Goal: Task Accomplishment & Management: Complete application form

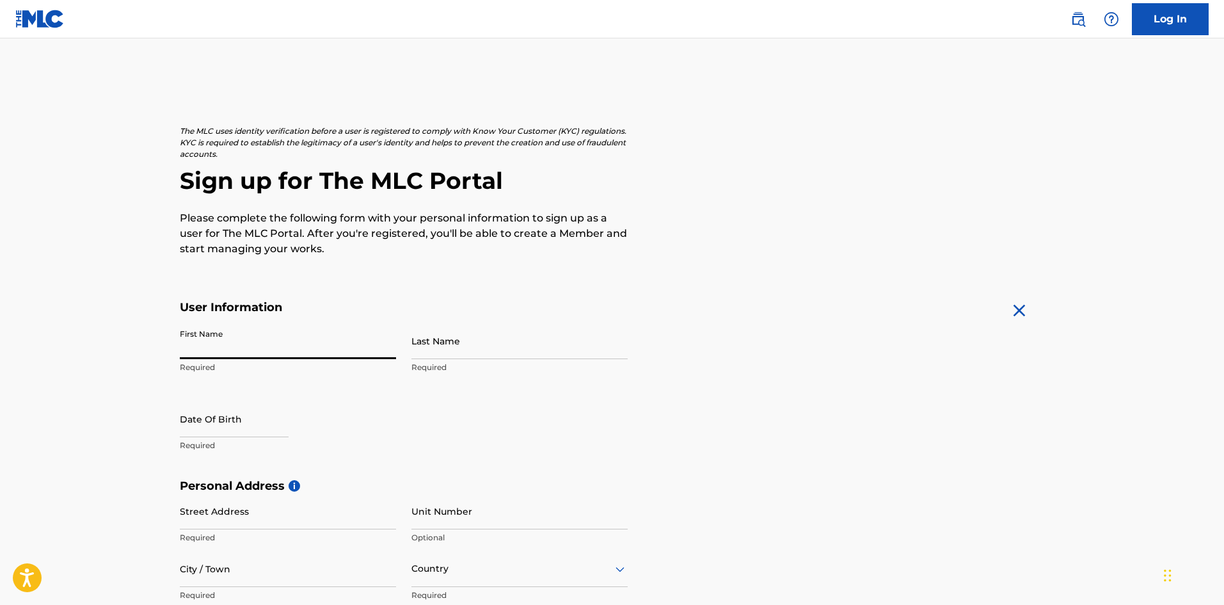
click at [276, 342] on input "First Name" at bounding box center [288, 340] width 216 height 36
type input "[PERSON_NAME]"
type input "[STREET_ADDRESS][PERSON_NAME]"
type input "[PERSON_NAME]"
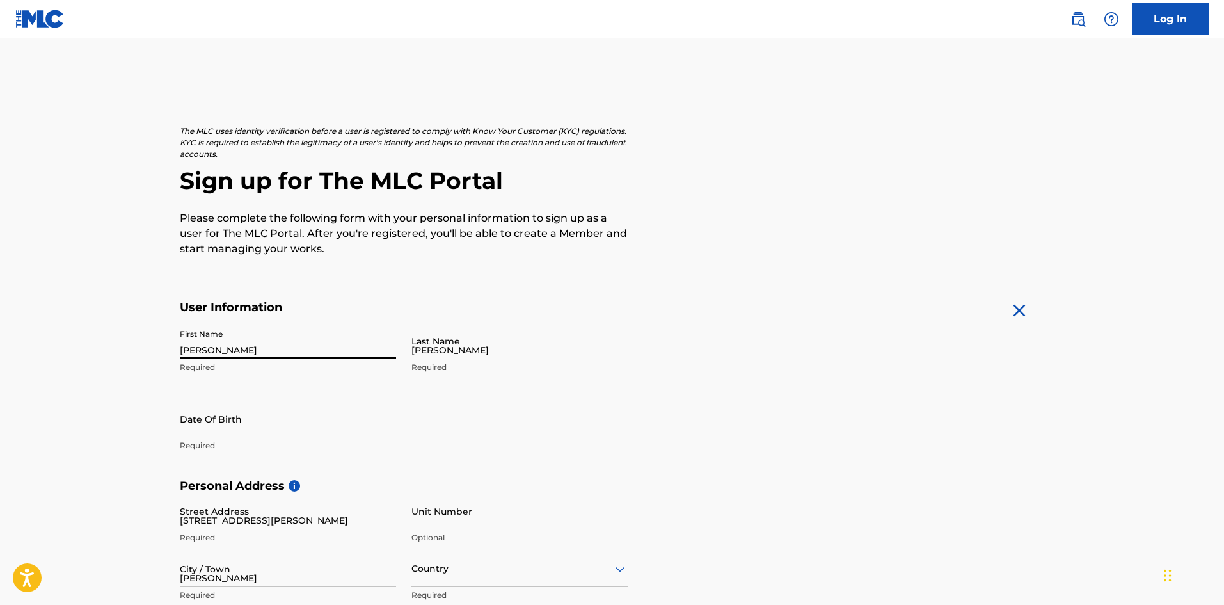
type input "[GEOGRAPHIC_DATA]"
type input "NH"
type input "03051-4511"
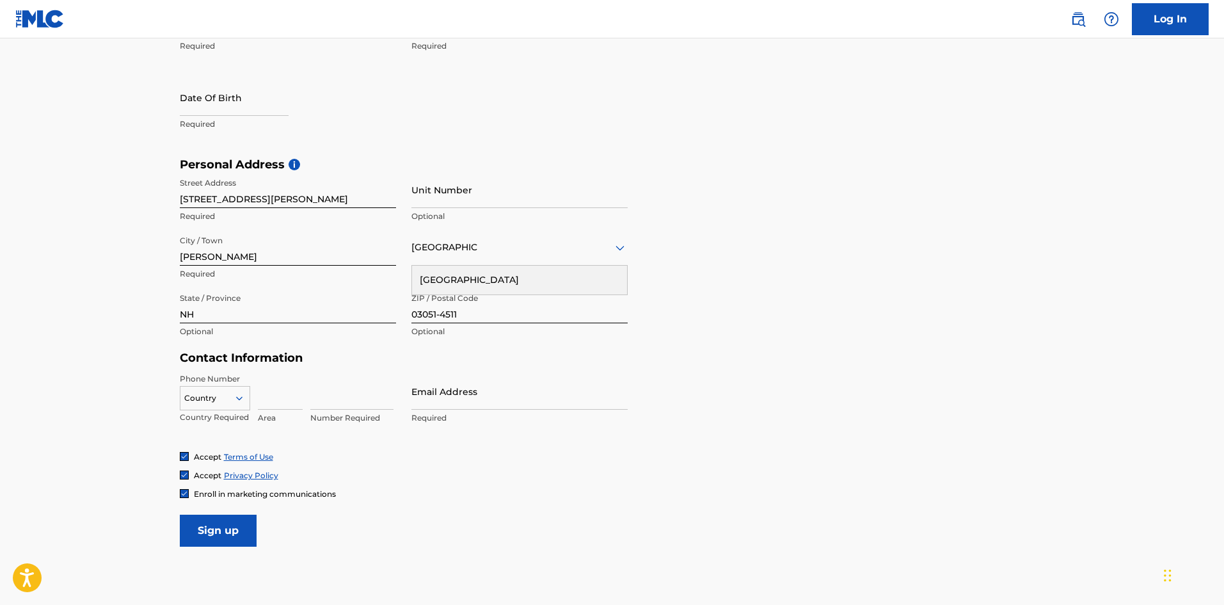
scroll to position [331, 0]
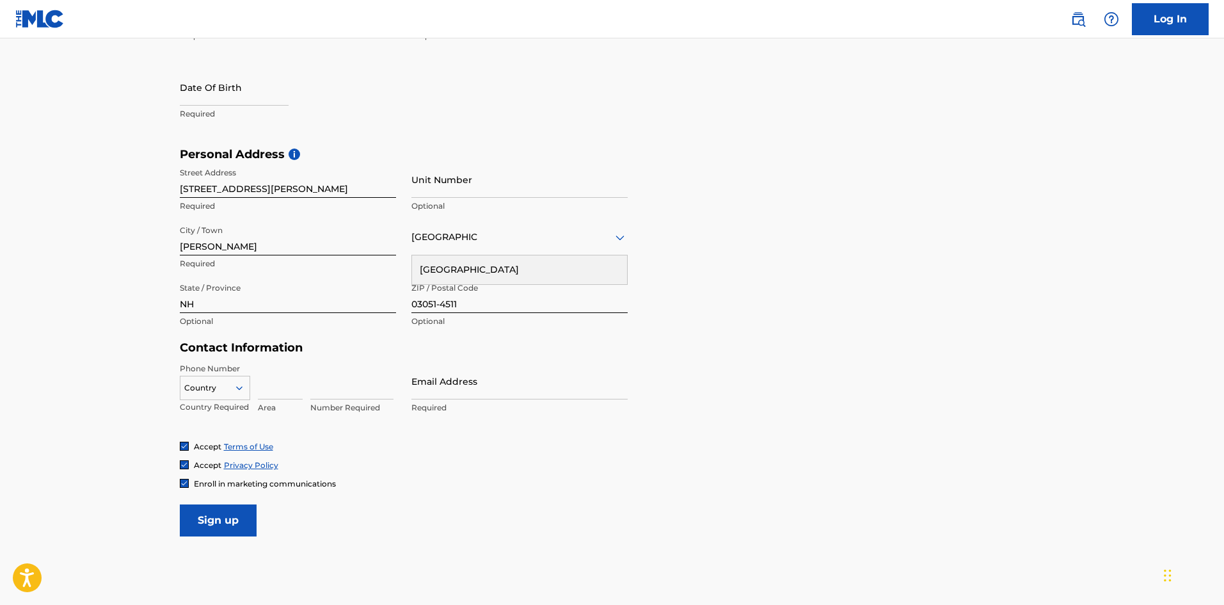
click at [109, 358] on main "The MLC uses identity verification before a user is registered to comply with K…" at bounding box center [612, 157] width 1224 height 901
click at [283, 395] on input at bounding box center [280, 381] width 45 height 36
type input "1"
click at [328, 393] on input at bounding box center [351, 381] width 83 height 36
click at [343, 388] on input at bounding box center [351, 381] width 83 height 36
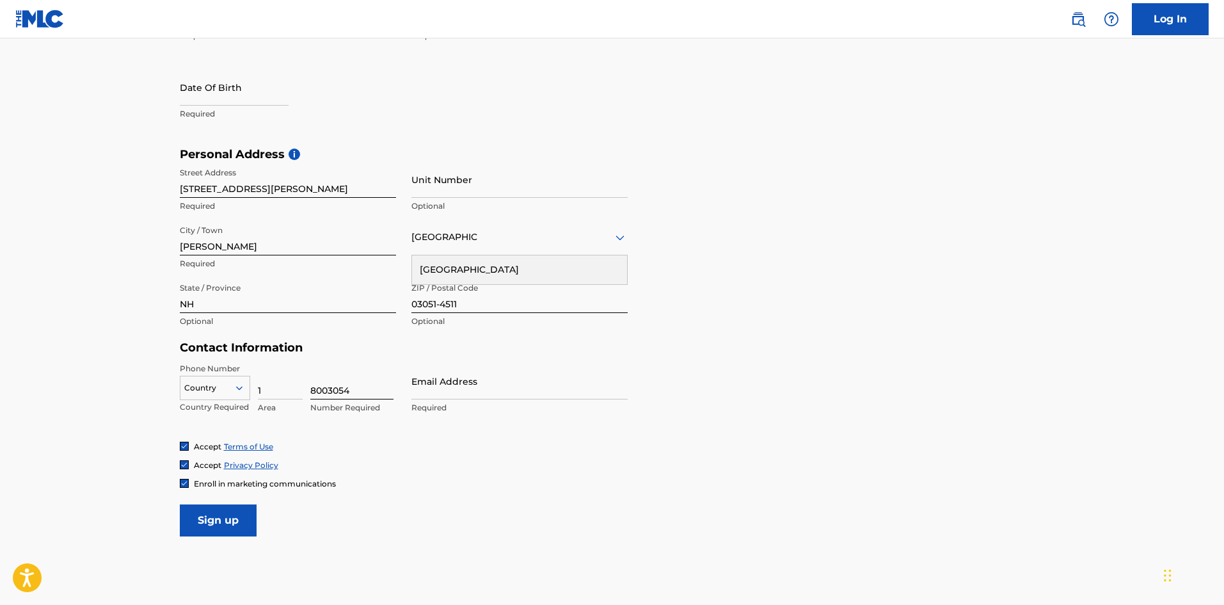
click at [312, 386] on input "8003054" at bounding box center [351, 381] width 83 height 36
type input "6038003054"
click at [448, 390] on input "Email Address" at bounding box center [519, 381] width 216 height 36
click at [451, 396] on input "Email Address" at bounding box center [519, 381] width 216 height 36
type input "[EMAIL_ADDRESS][DOMAIN_NAME]"
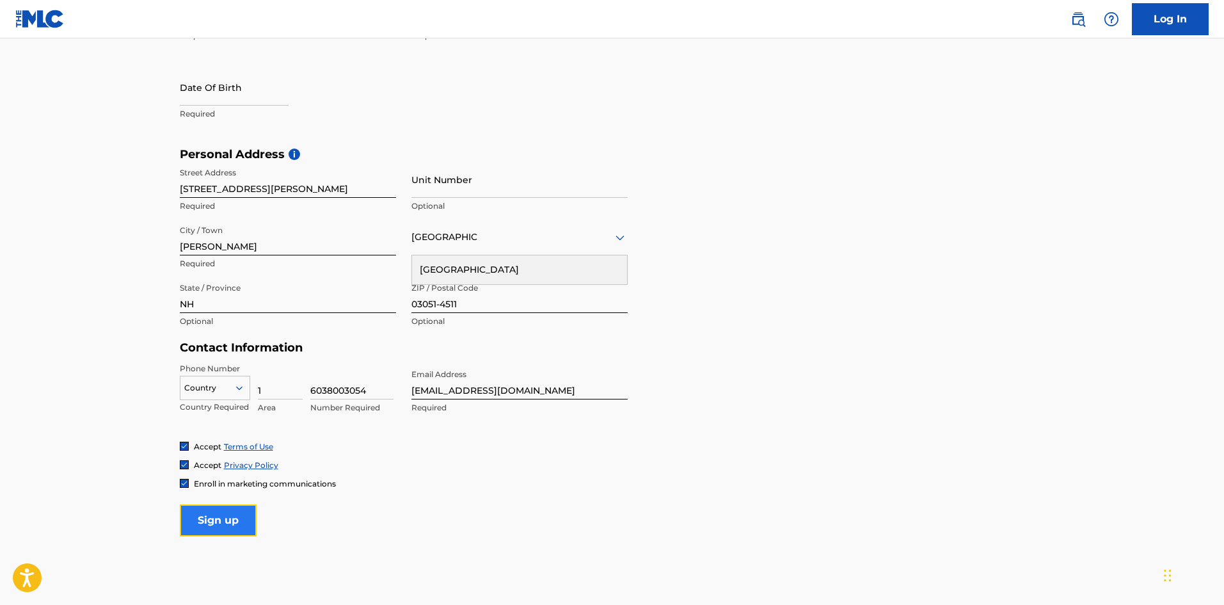
click at [228, 523] on input "Sign up" at bounding box center [218, 520] width 77 height 32
drag, startPoint x: 228, startPoint y: 523, endPoint x: 418, endPoint y: 525, distance: 190.7
click at [418, 525] on form "User Information First Name [PERSON_NAME] Required Last Name [PERSON_NAME] Requ…" at bounding box center [612, 252] width 865 height 567
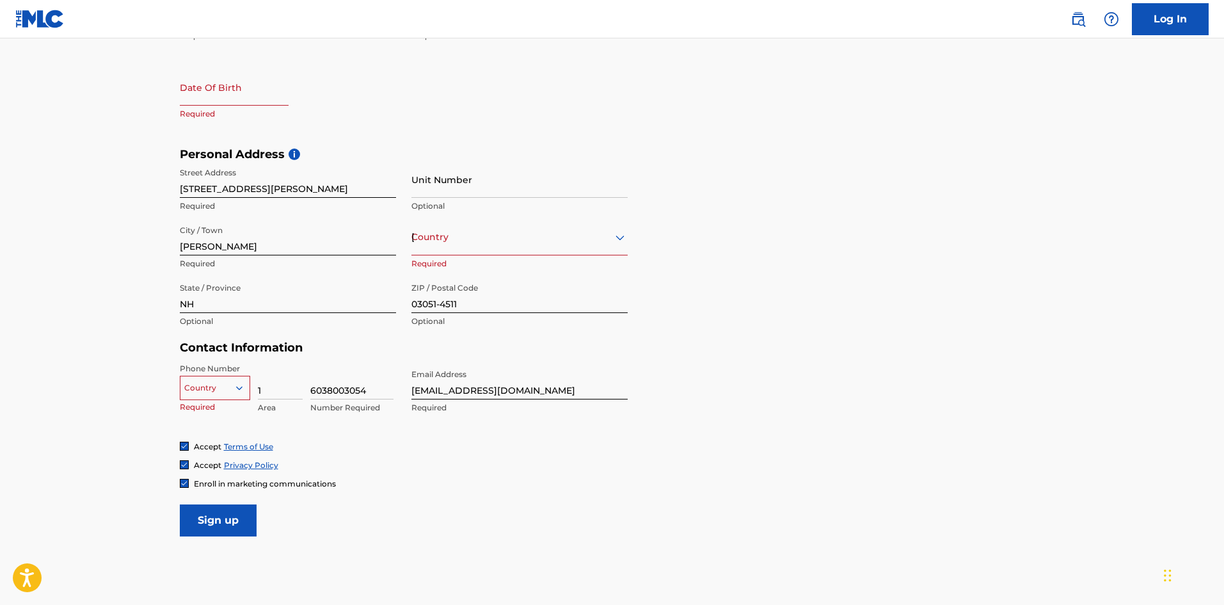
drag, startPoint x: 418, startPoint y: 525, endPoint x: 301, endPoint y: 239, distance: 309.9
click at [418, 525] on form "User Information First Name [PERSON_NAME] Required Last Name [PERSON_NAME] Requ…" at bounding box center [612, 252] width 865 height 567
click at [249, 96] on input "text" at bounding box center [234, 87] width 109 height 36
select select "8"
select select "2025"
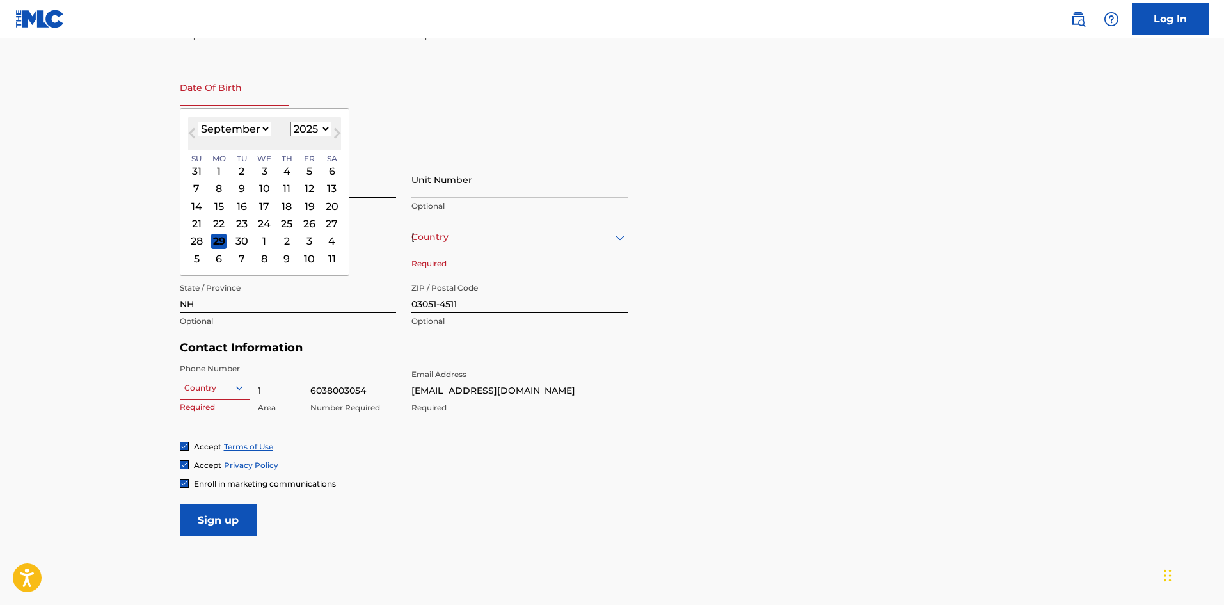
click at [210, 391] on div at bounding box center [214, 388] width 69 height 14
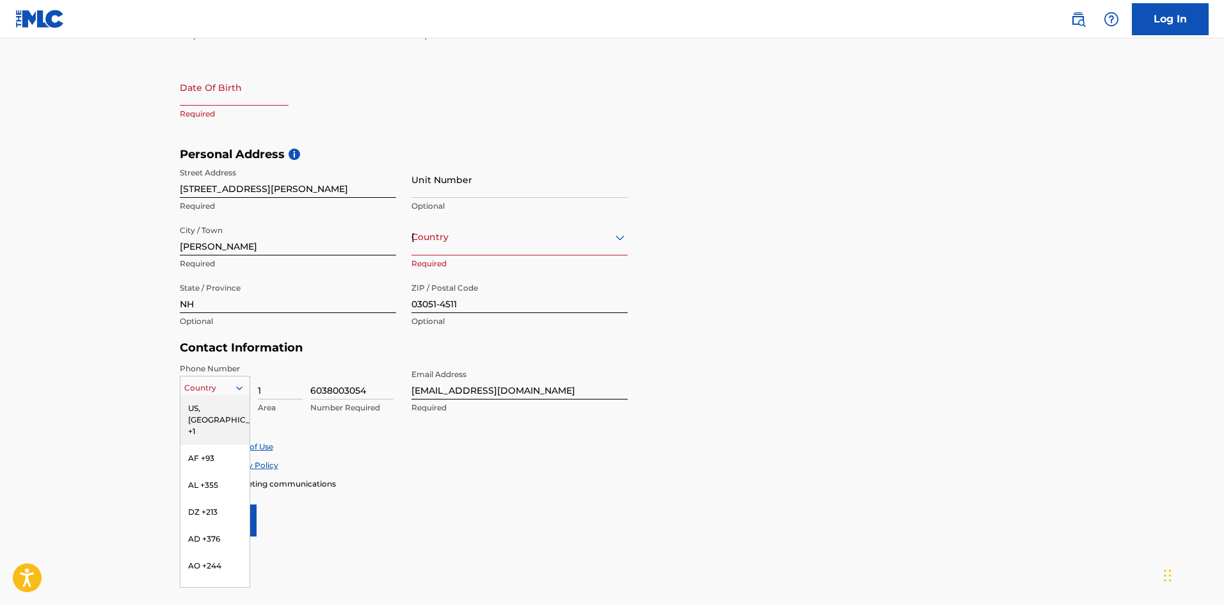
click at [216, 413] on div "US, [GEOGRAPHIC_DATA] +1" at bounding box center [214, 420] width 69 height 50
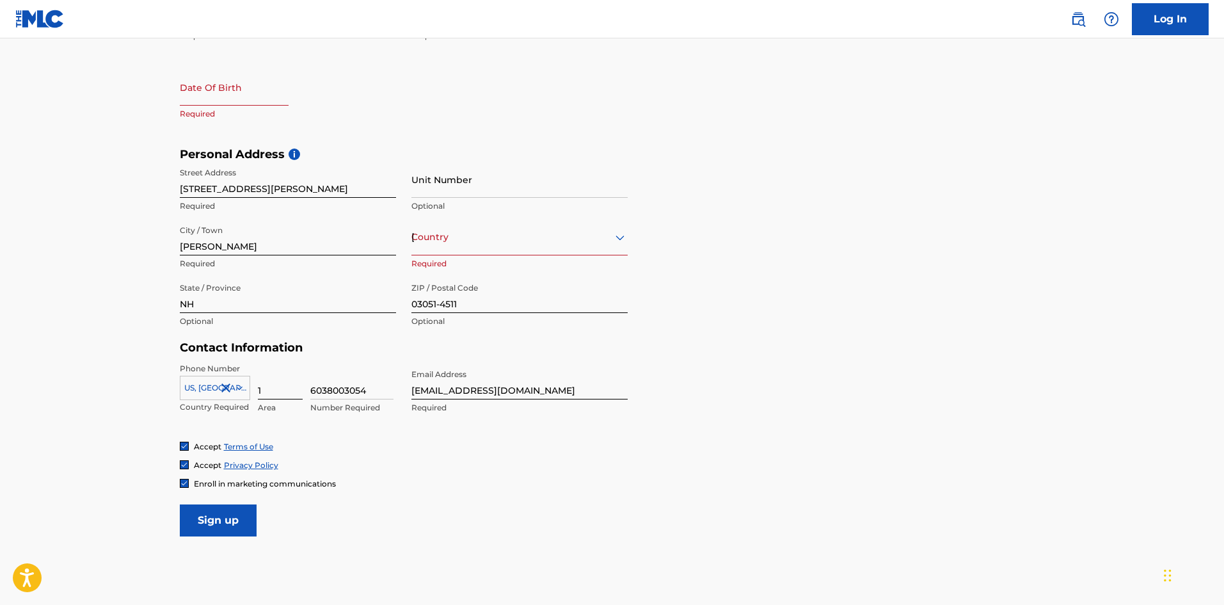
click at [263, 392] on input "1" at bounding box center [280, 381] width 45 height 36
type input "603"
click at [329, 395] on input "6038003054" at bounding box center [351, 381] width 83 height 36
click at [328, 392] on input "6038003054" at bounding box center [351, 381] width 83 height 36
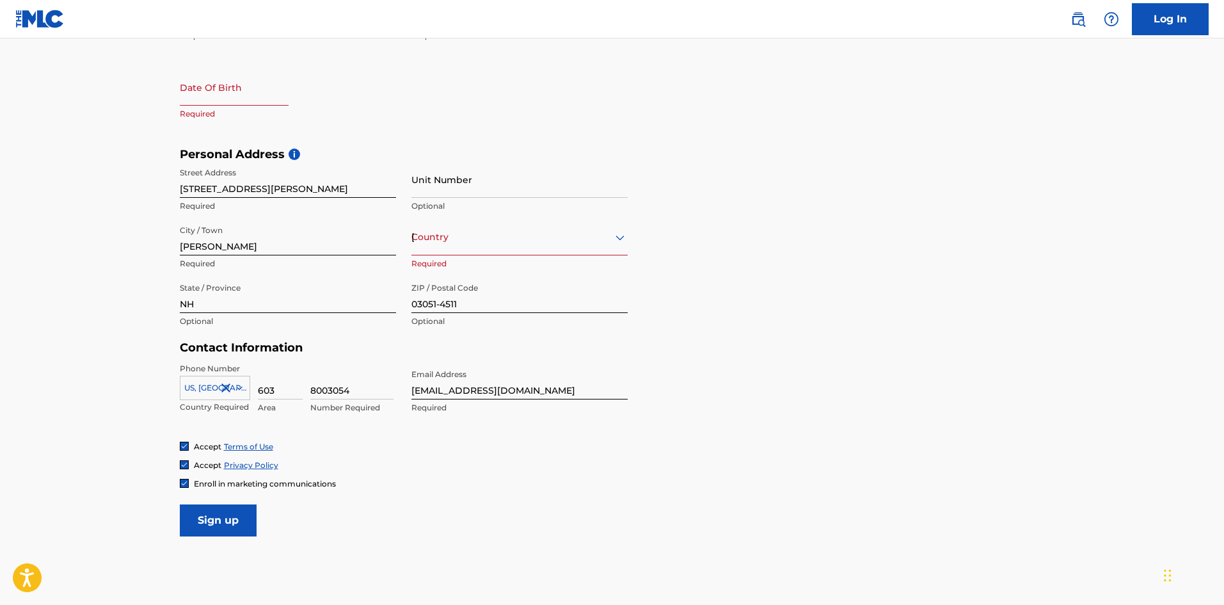
type input "8003054"
click at [532, 486] on div "Enroll in marketing communications" at bounding box center [612, 483] width 865 height 11
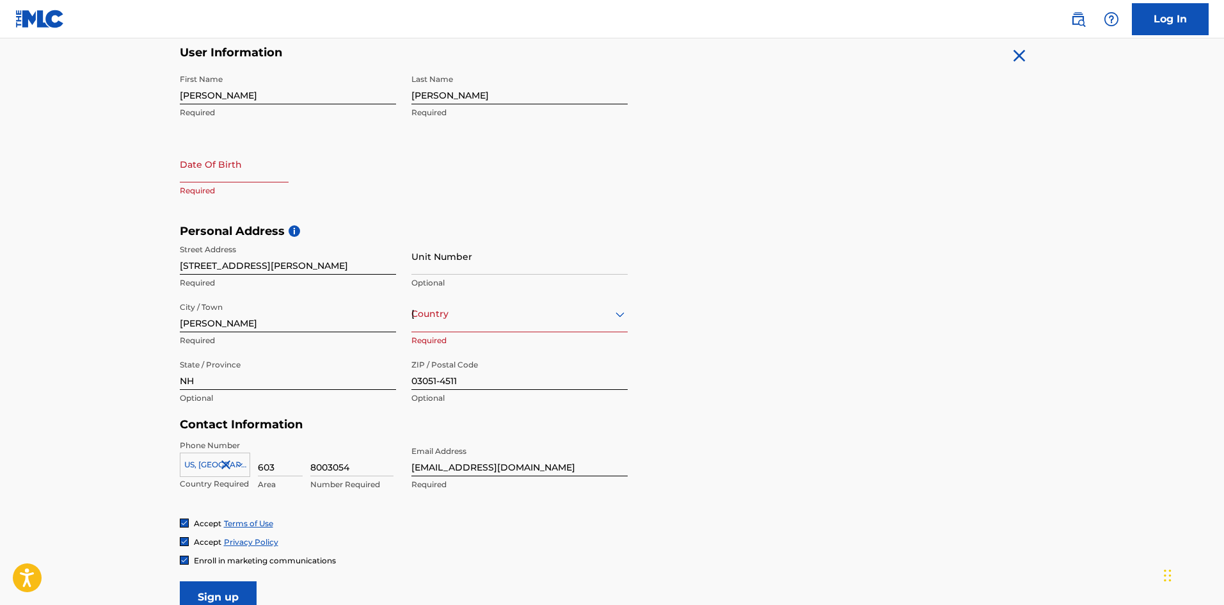
scroll to position [139, 0]
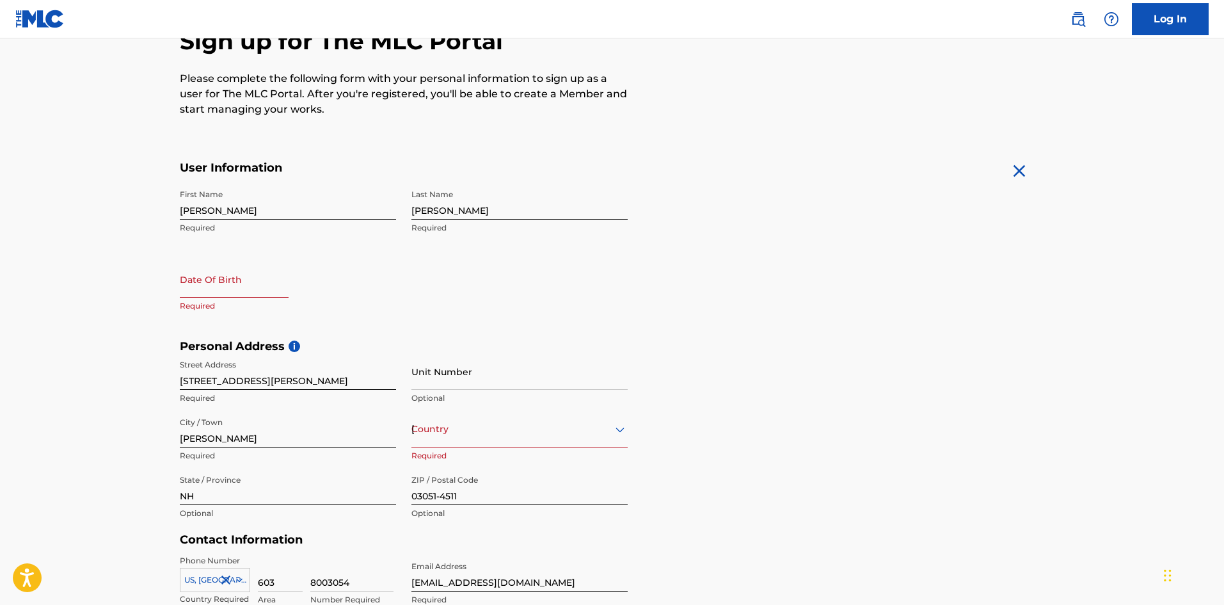
click at [222, 276] on input "text" at bounding box center [234, 279] width 109 height 36
select select "8"
select select "2025"
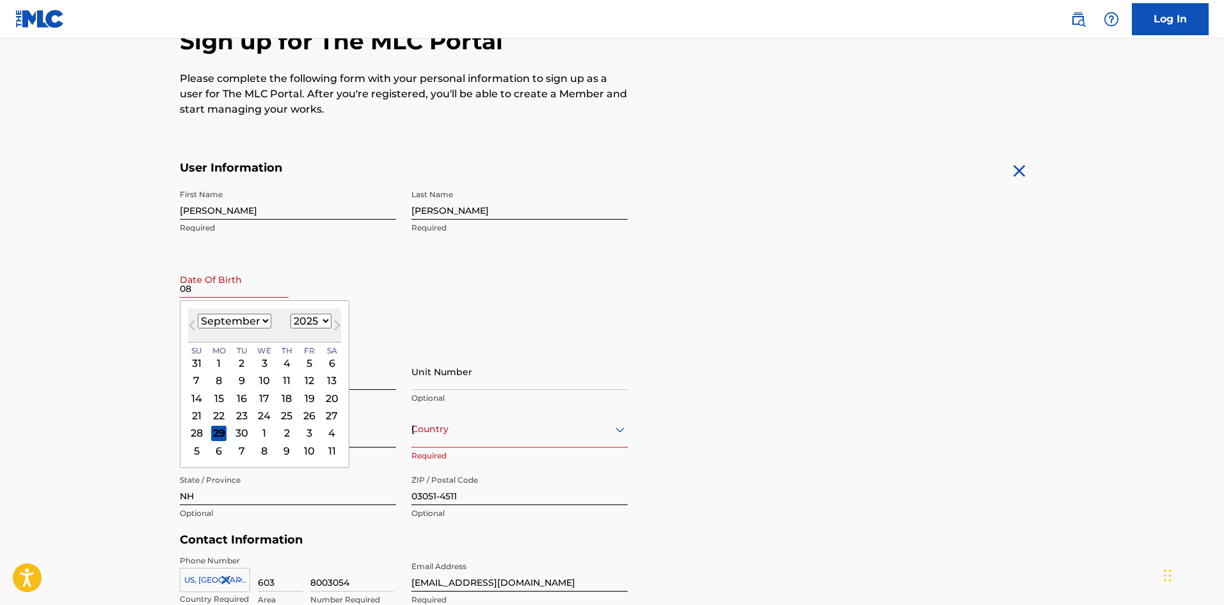
type input "0"
click at [254, 314] on select "January February March April May June July August September October November De…" at bounding box center [235, 320] width 74 height 15
click at [198, 313] on select "January February March April May June July August September October November De…" at bounding box center [235, 320] width 74 height 15
click at [329, 322] on button "Next Month" at bounding box center [337, 327] width 20 height 20
click at [324, 321] on select "1899 1900 1901 1902 1903 1904 1905 1906 1907 1908 1909 1910 1911 1912 1913 1914…" at bounding box center [310, 320] width 41 height 15
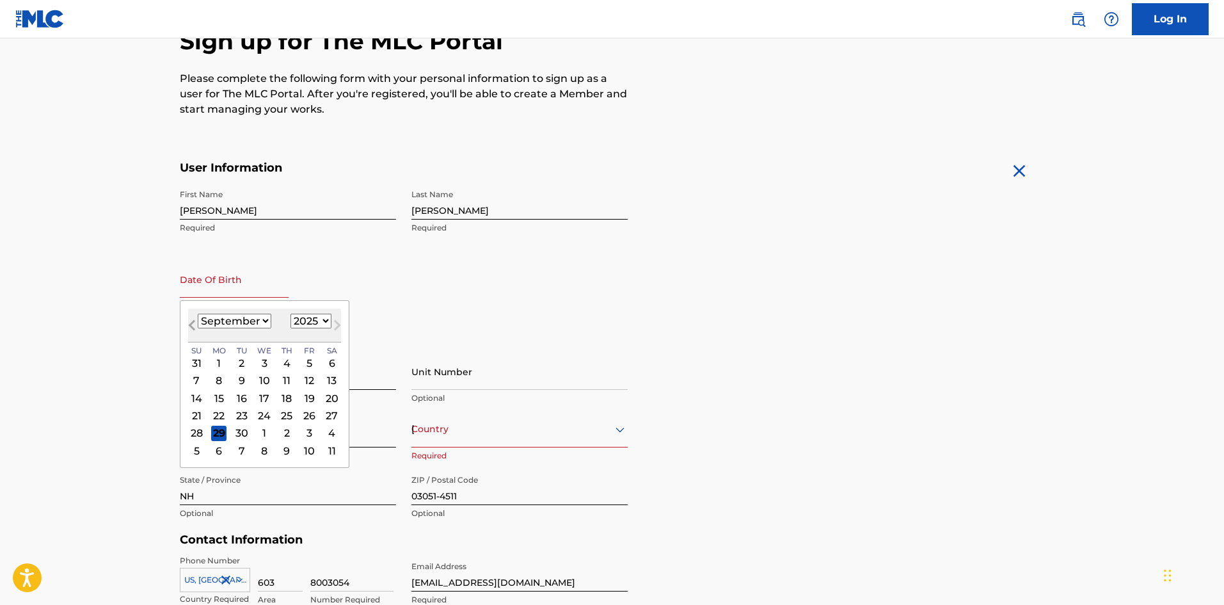
click at [193, 321] on span "Previous Month" at bounding box center [193, 326] width 0 height 19
select select "7"
click at [313, 317] on select "1899 1900 1901 1902 1903 1904 1905 1906 1907 1908 1909 1910 1911 1912 1913 1914…" at bounding box center [310, 320] width 41 height 15
select select "1997"
click at [290, 313] on select "1899 1900 1901 1902 1903 1904 1905 1906 1907 1908 1909 1910 1911 1912 1913 1914…" at bounding box center [310, 320] width 41 height 15
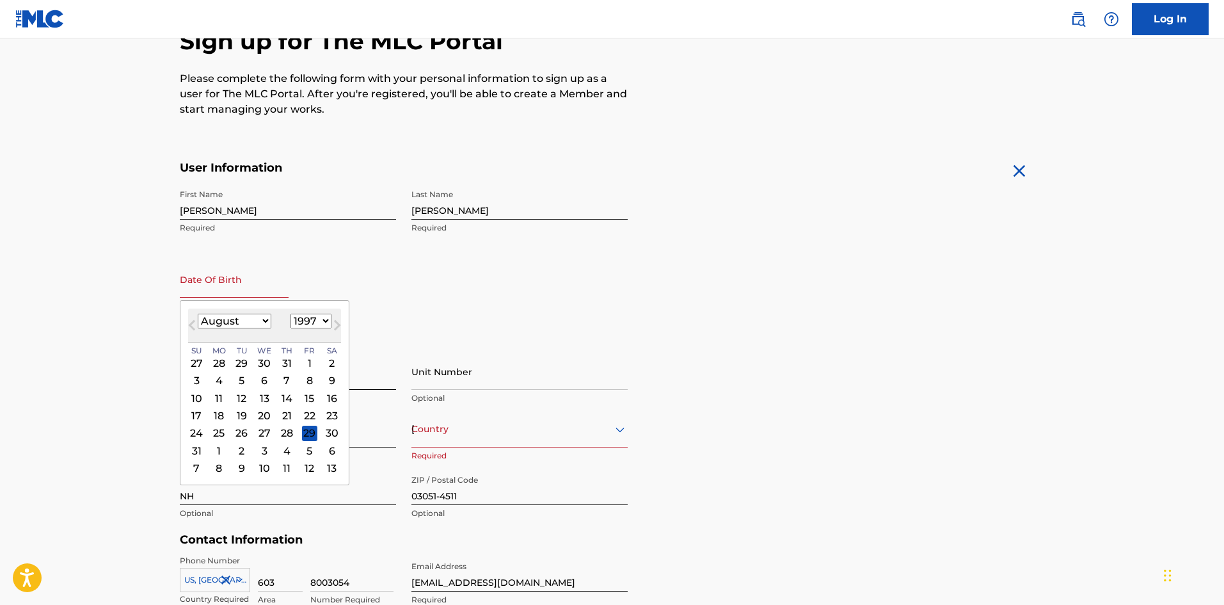
click at [399, 310] on div "First Name [PERSON_NAME] Required Last Name [PERSON_NAME] Required Date Of Birt…" at bounding box center [404, 261] width 448 height 156
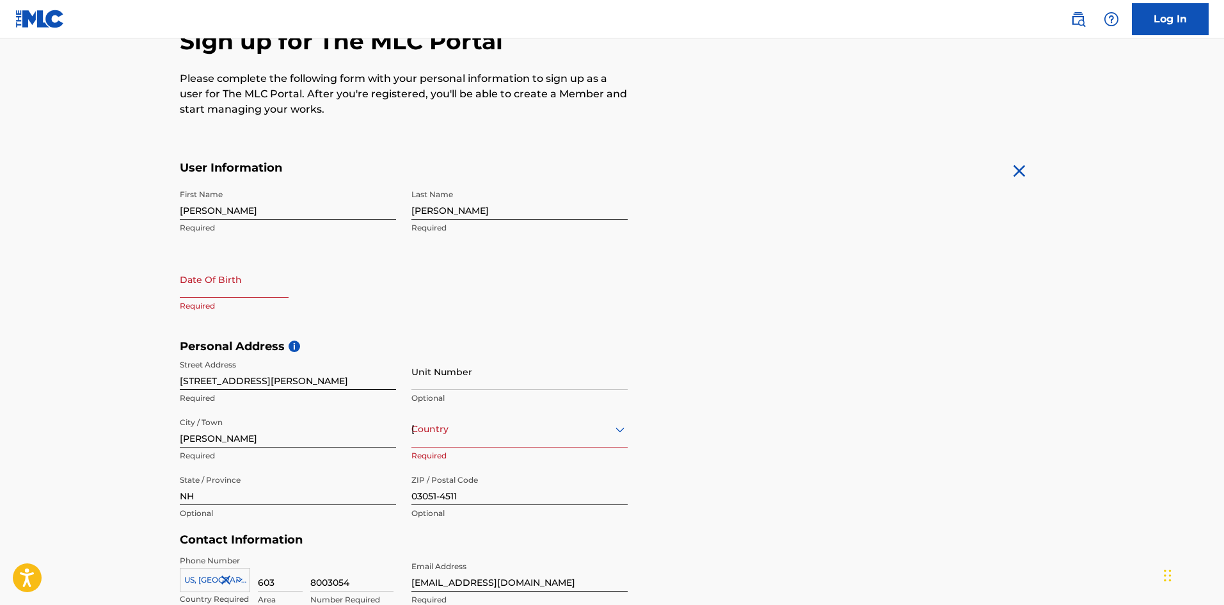
click at [252, 289] on input "text" at bounding box center [234, 279] width 109 height 36
select select "8"
select select "2025"
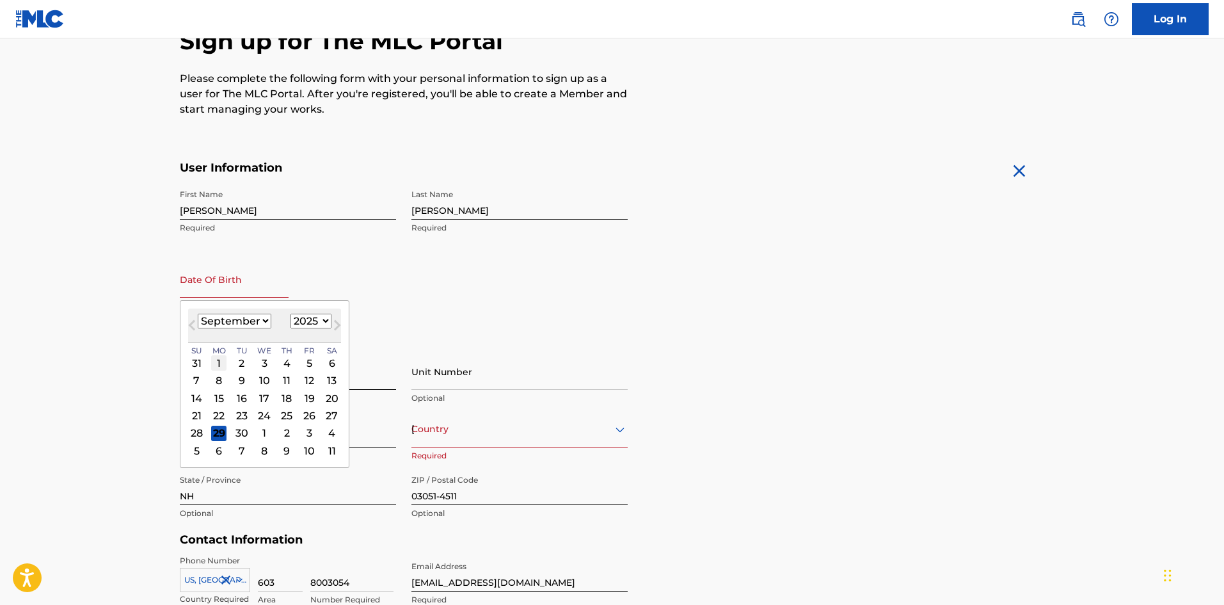
click at [219, 362] on div "1" at bounding box center [218, 362] width 15 height 15
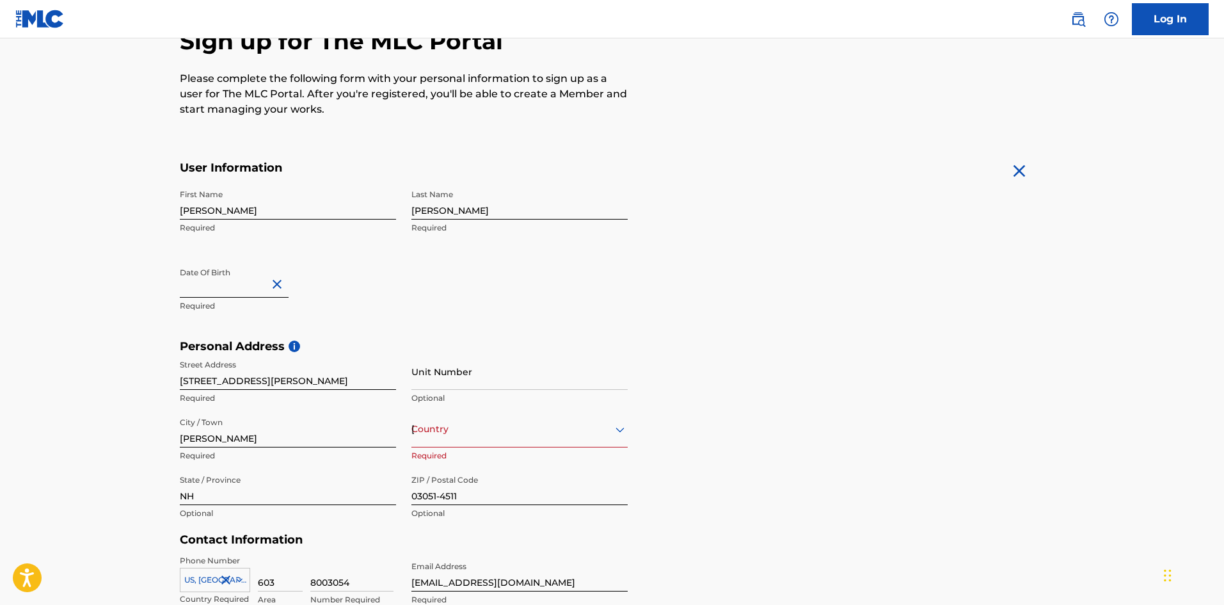
click at [248, 285] on input "text" at bounding box center [234, 279] width 109 height 36
select select "8"
select select "2025"
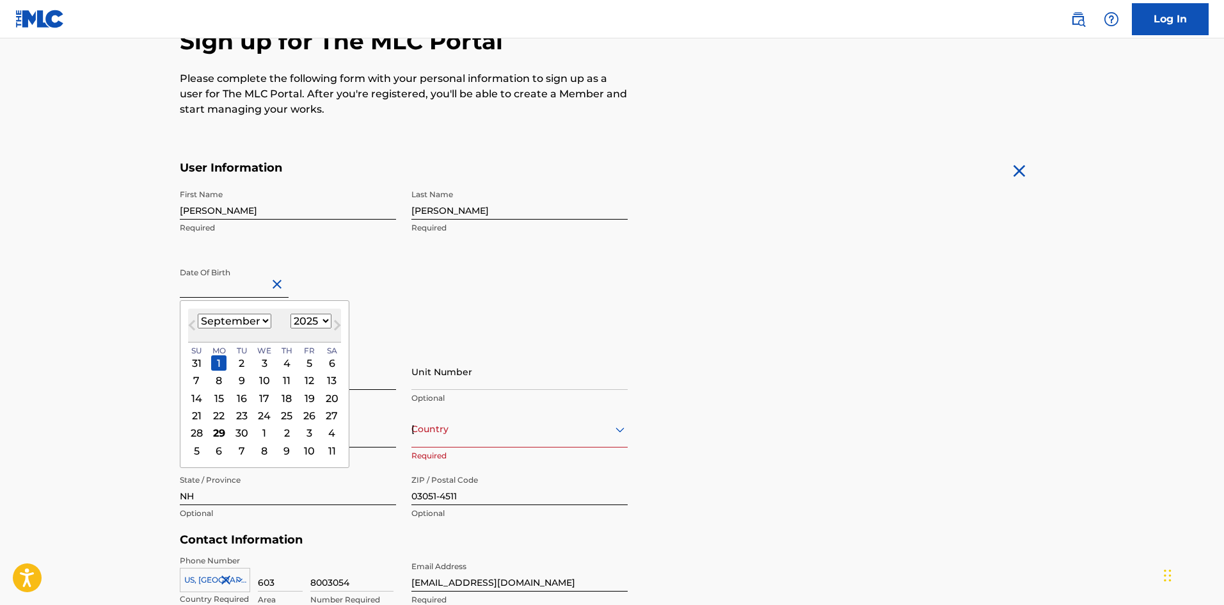
click at [267, 321] on select "January February March April May June July August September October November De…" at bounding box center [235, 320] width 74 height 15
select select "7"
click at [198, 313] on select "January February March April May June July August September October November De…" at bounding box center [235, 320] width 74 height 15
click at [310, 320] on select "1899 1900 1901 1902 1903 1904 1905 1906 1907 1908 1909 1910 1911 1912 1913 1914…" at bounding box center [310, 320] width 41 height 15
select select "1997"
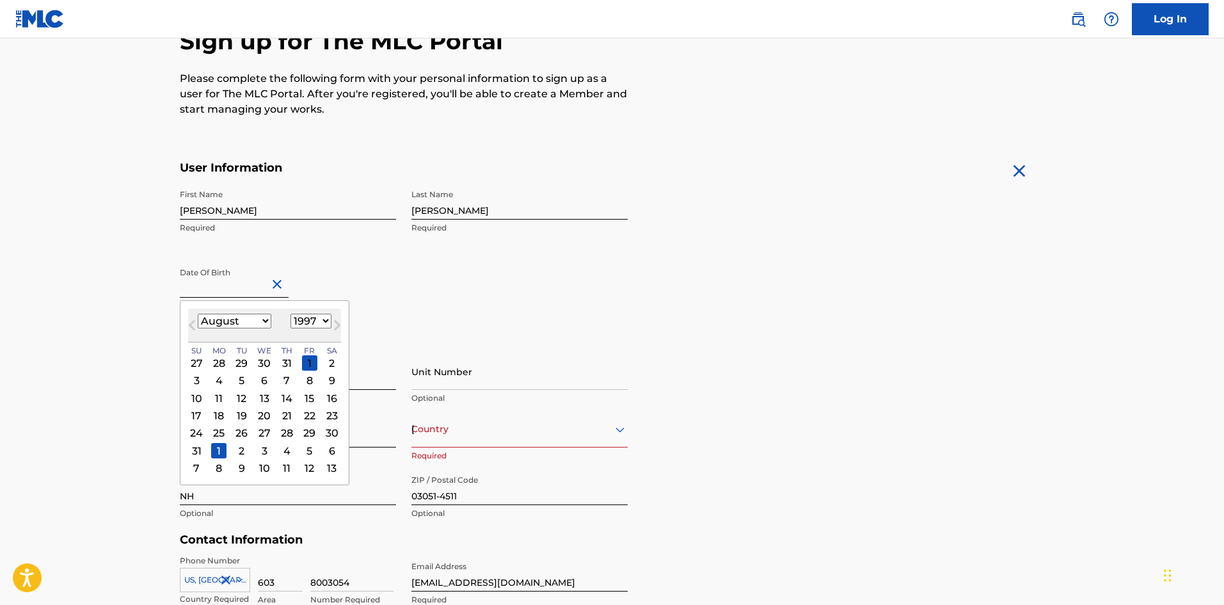
click at [290, 313] on select "1899 1900 1901 1902 1903 1904 1905 1906 1907 1908 1909 1910 1911 1912 1913 1914…" at bounding box center [310, 320] width 41 height 15
click at [306, 360] on div "1" at bounding box center [309, 362] width 15 height 15
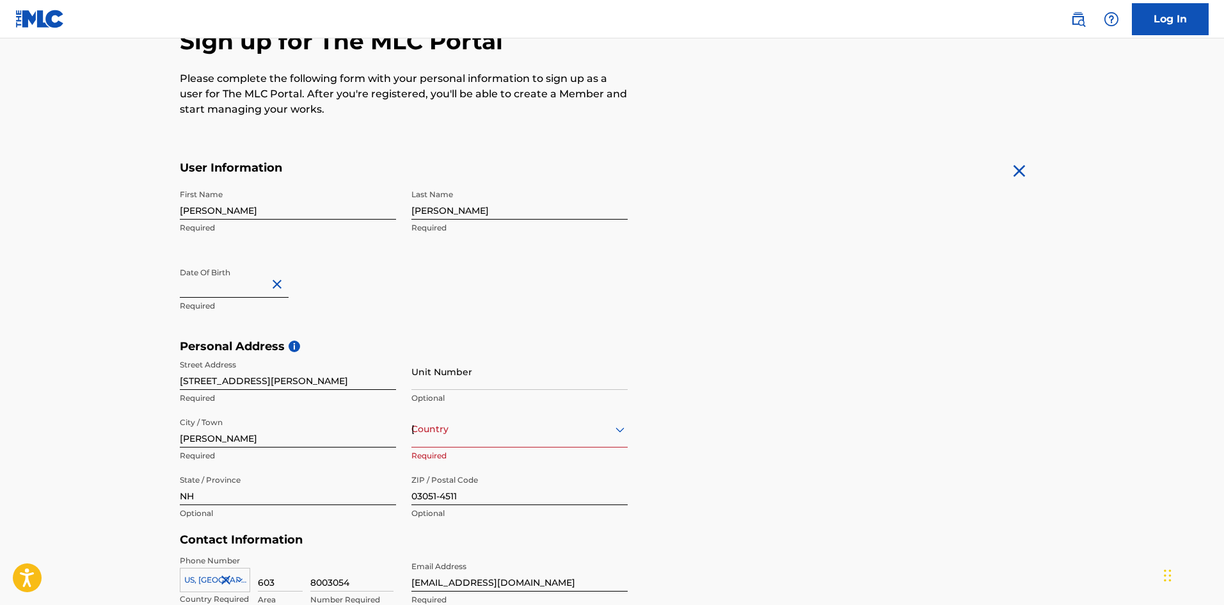
click at [874, 276] on form "User Information First Name [PERSON_NAME] Required Last Name [PERSON_NAME] Requ…" at bounding box center [612, 444] width 865 height 567
click at [1115, 17] on img at bounding box center [1111, 19] width 15 height 15
click at [1014, 26] on nav "Log In" at bounding box center [612, 19] width 1224 height 38
click at [1111, 21] on img at bounding box center [1111, 19] width 15 height 15
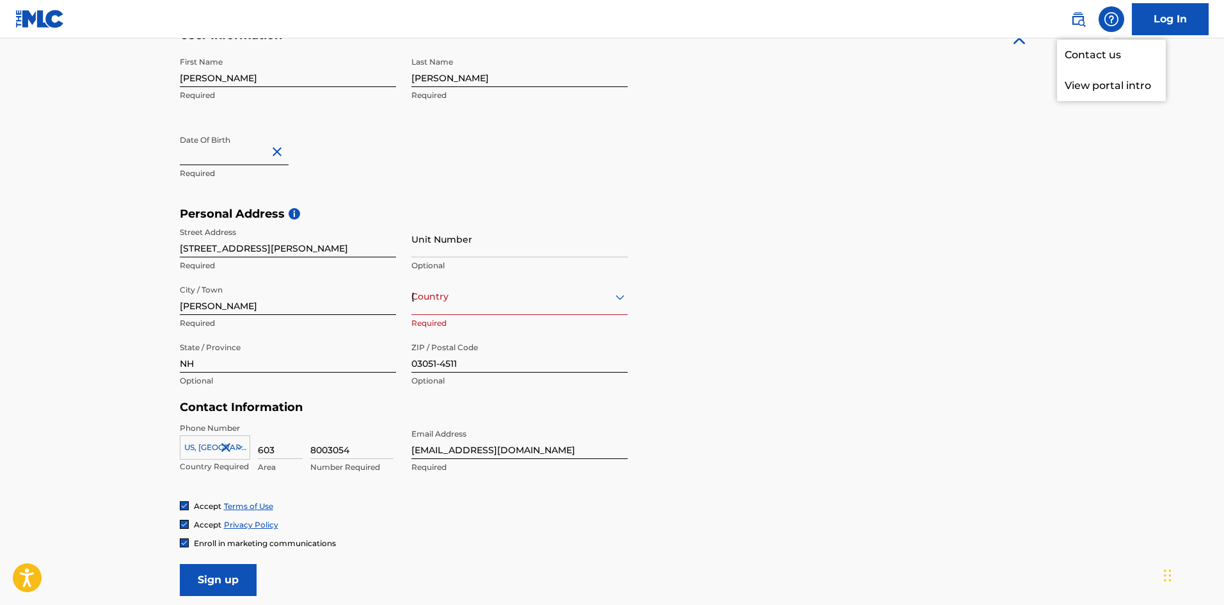
scroll to position [273, 0]
click at [474, 300] on div "[GEOGRAPHIC_DATA]" at bounding box center [519, 295] width 216 height 16
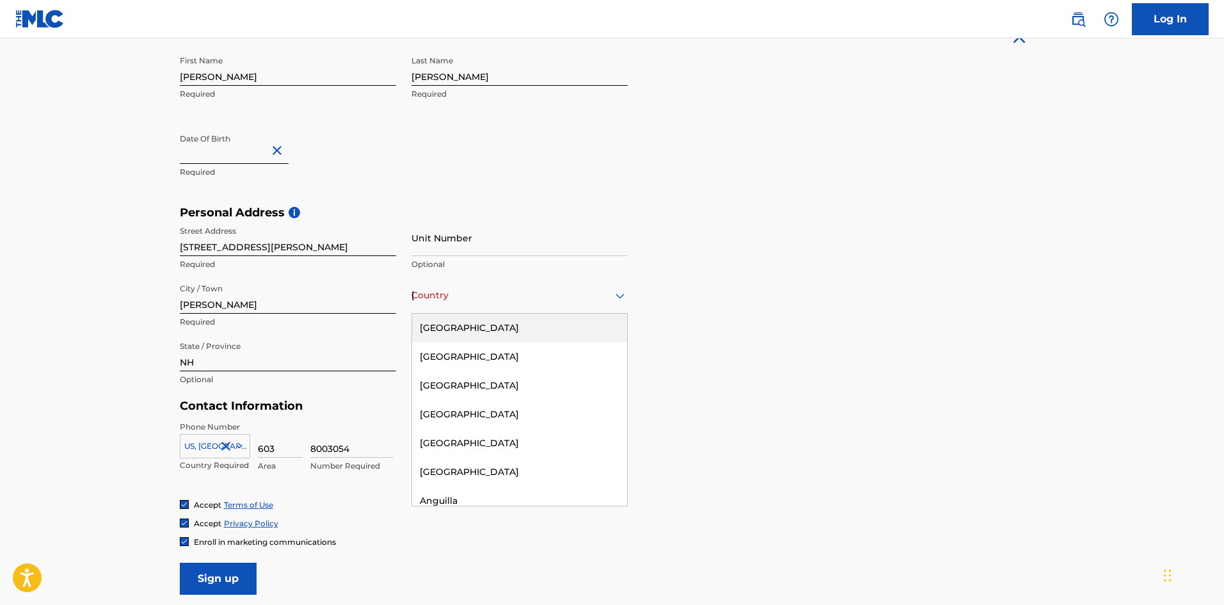
click at [489, 327] on div "[GEOGRAPHIC_DATA]" at bounding box center [519, 327] width 215 height 29
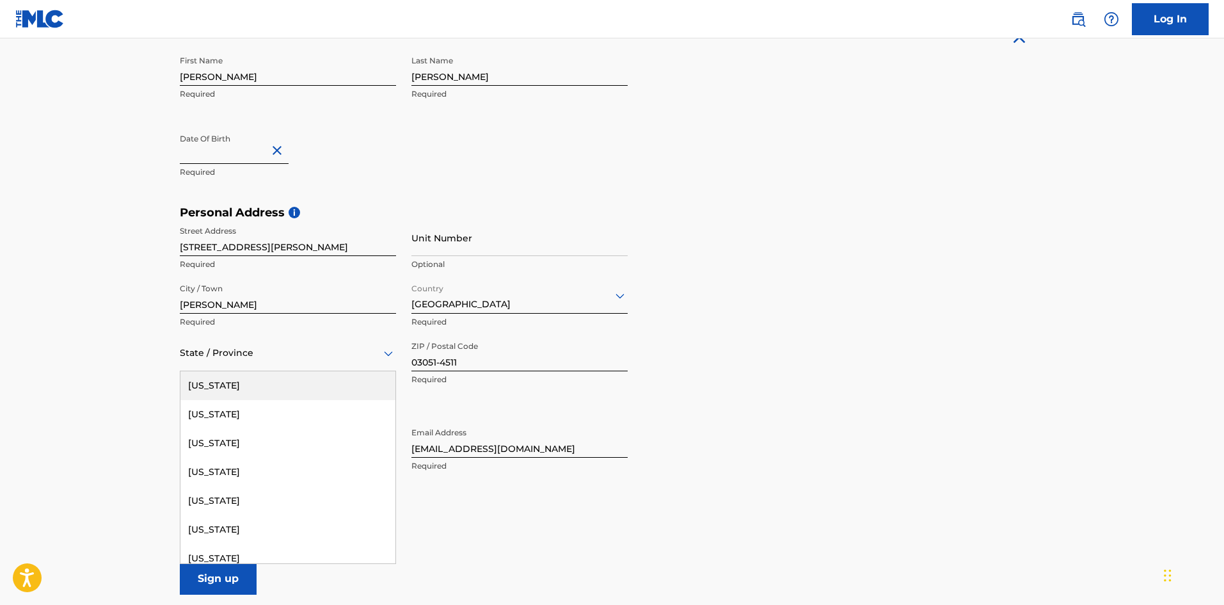
click at [340, 356] on div at bounding box center [288, 353] width 216 height 16
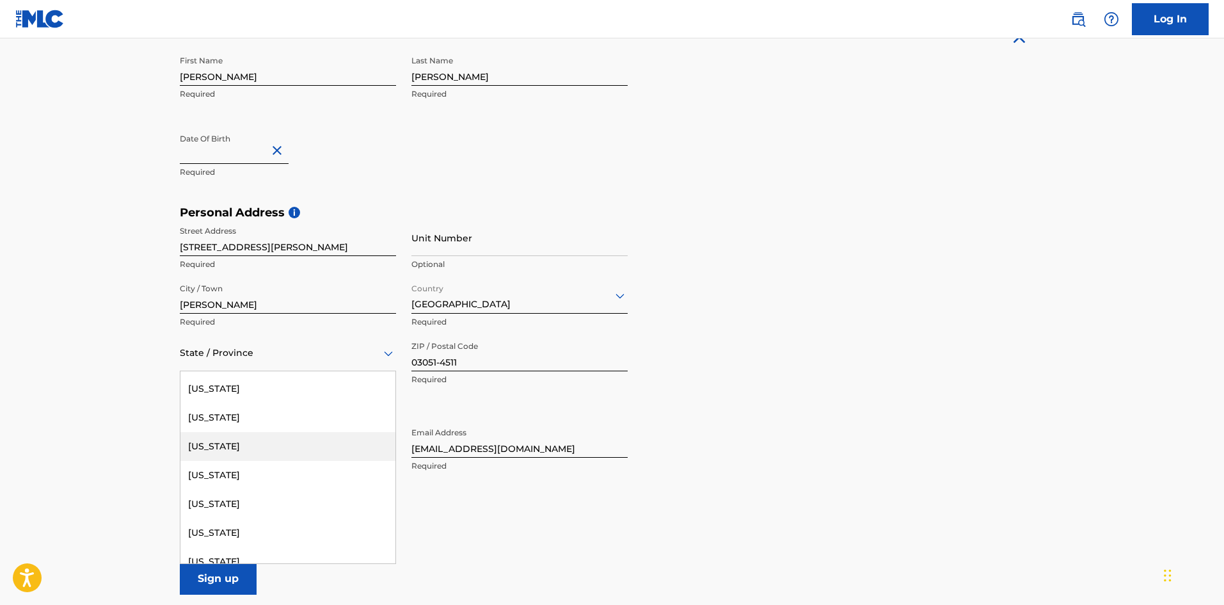
click at [267, 447] on div "[US_STATE]" at bounding box center [287, 446] width 215 height 29
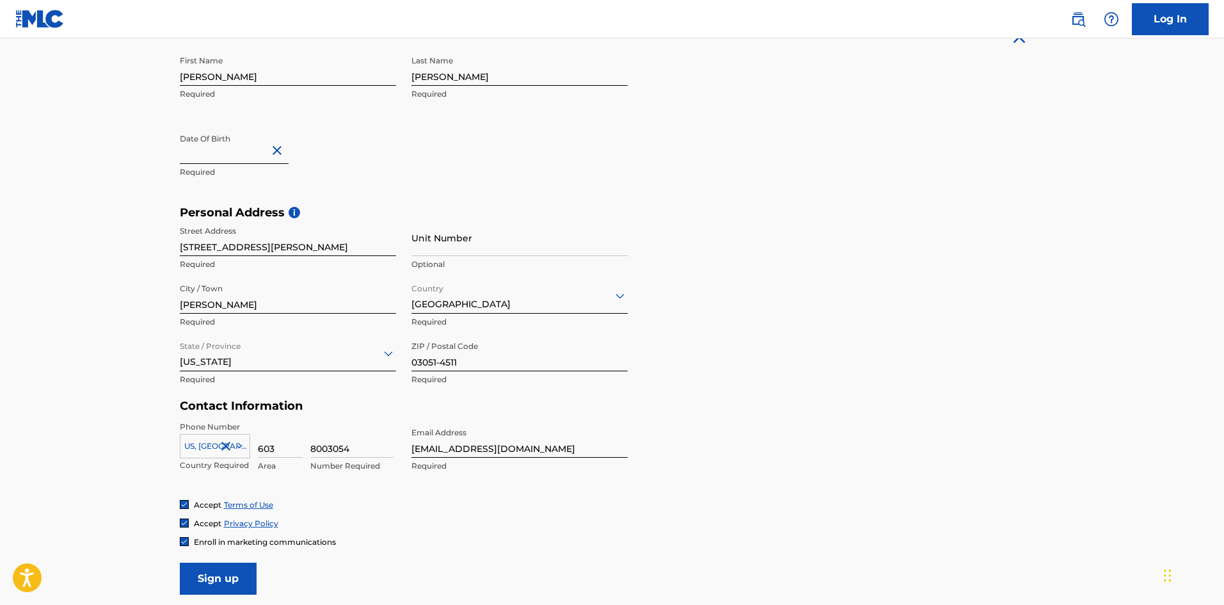
click at [767, 423] on form "User Information First Name [PERSON_NAME] Required Last Name [PERSON_NAME] Requ…" at bounding box center [612, 310] width 865 height 567
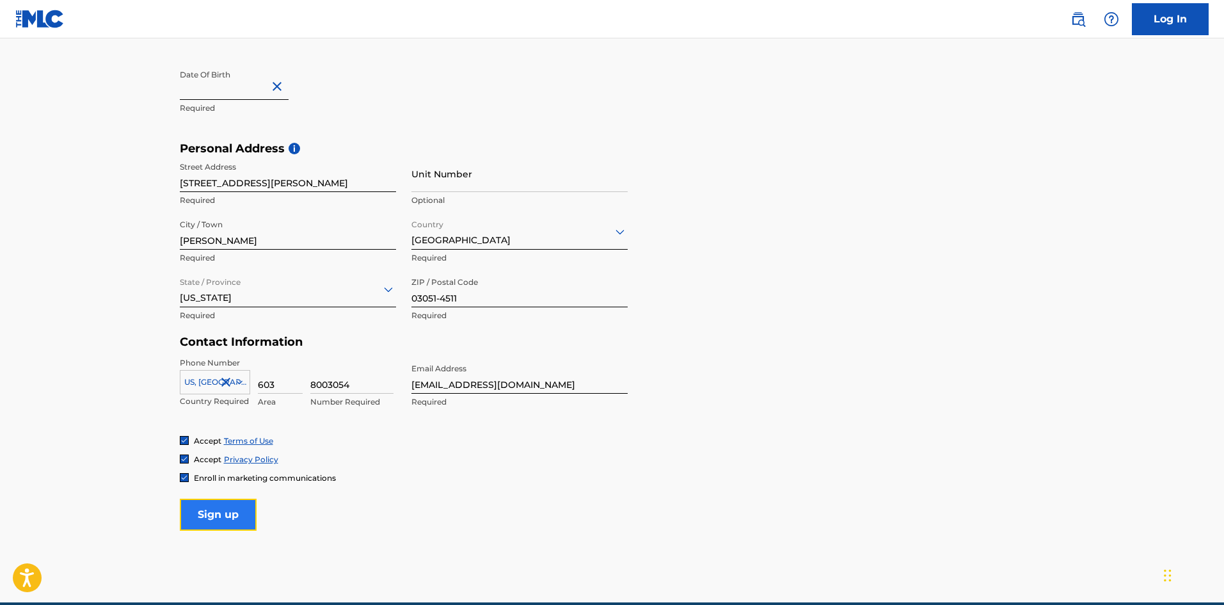
click at [225, 517] on input "Sign up" at bounding box center [218, 514] width 77 height 32
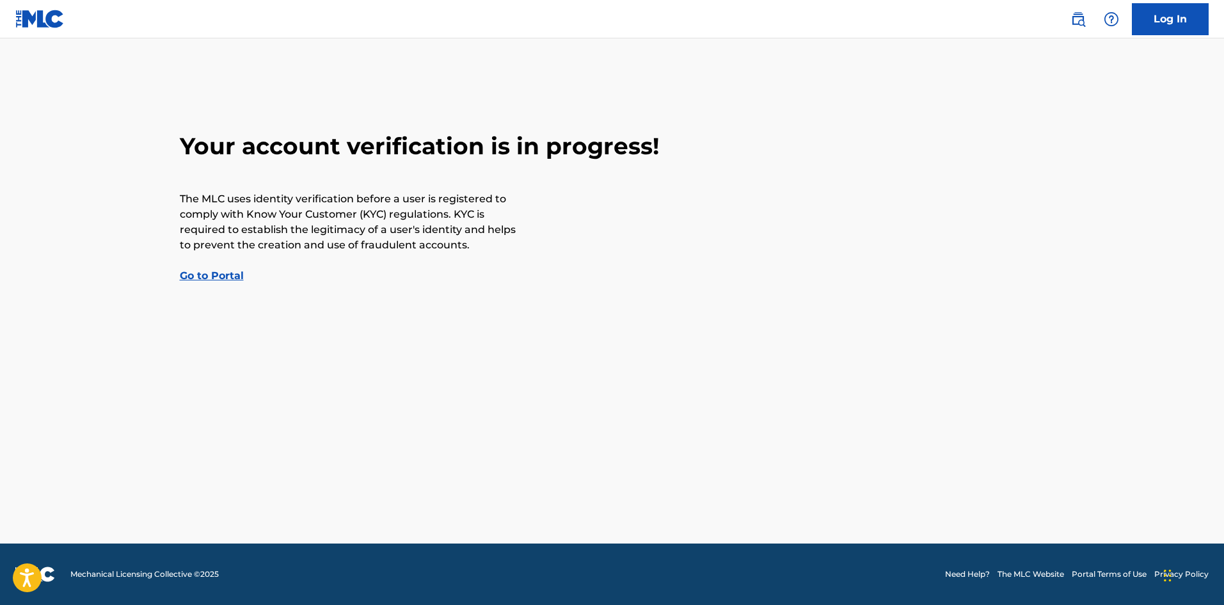
click at [220, 274] on link "Go to Portal" at bounding box center [212, 275] width 64 height 12
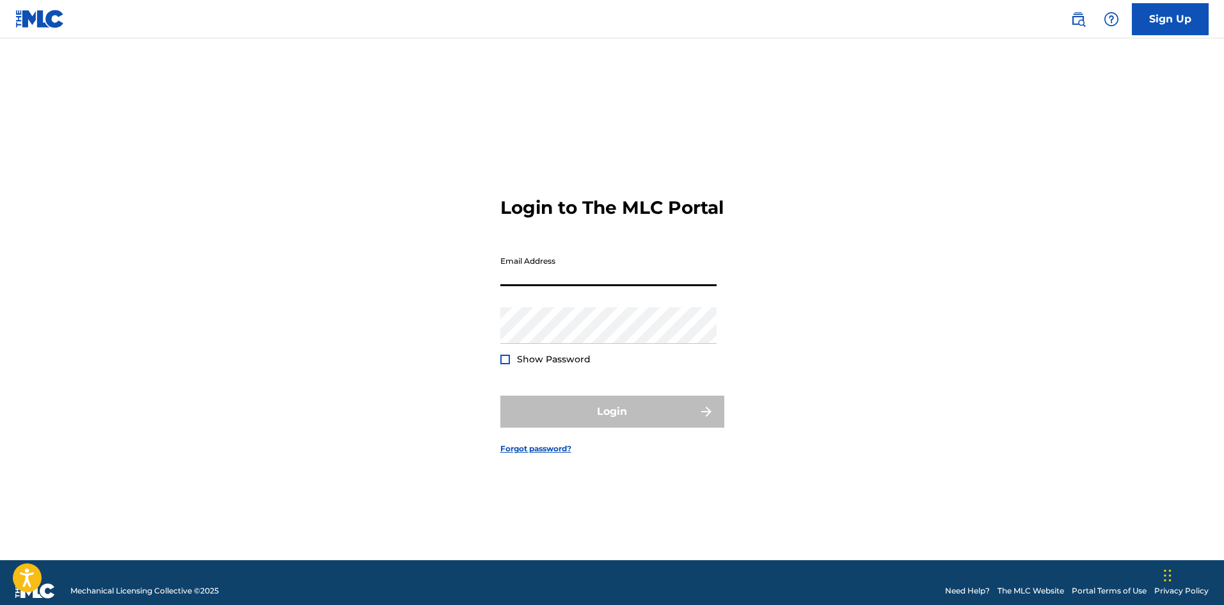
click at [546, 283] on input "Email Address" at bounding box center [608, 268] width 216 height 36
click at [410, 250] on div "Login to The MLC Portal Email Address Password Show Password Login Forgot passw…" at bounding box center [612, 314] width 896 height 489
click at [576, 286] on input "Email Address" at bounding box center [608, 268] width 216 height 36
type input "[EMAIL_ADDRESS][DOMAIN_NAME]"
click at [453, 340] on div "Login to The MLC Portal Email Address [EMAIL_ADDRESS][DOMAIN_NAME] Password Sho…" at bounding box center [612, 314] width 896 height 489
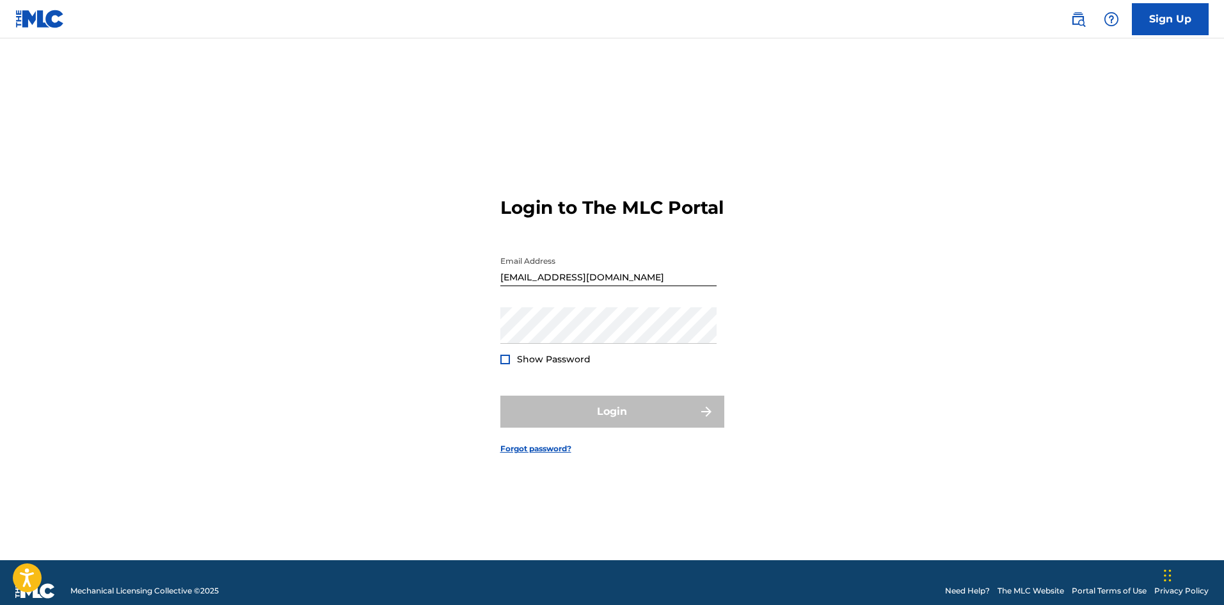
click at [418, 322] on div "Login to The MLC Portal Email Address [EMAIL_ADDRESS][DOMAIN_NAME] Password Sho…" at bounding box center [612, 314] width 896 height 489
click at [277, 218] on div "Login to The MLC Portal Email Address [EMAIL_ADDRESS][DOMAIN_NAME] Password Sho…" at bounding box center [612, 314] width 896 height 489
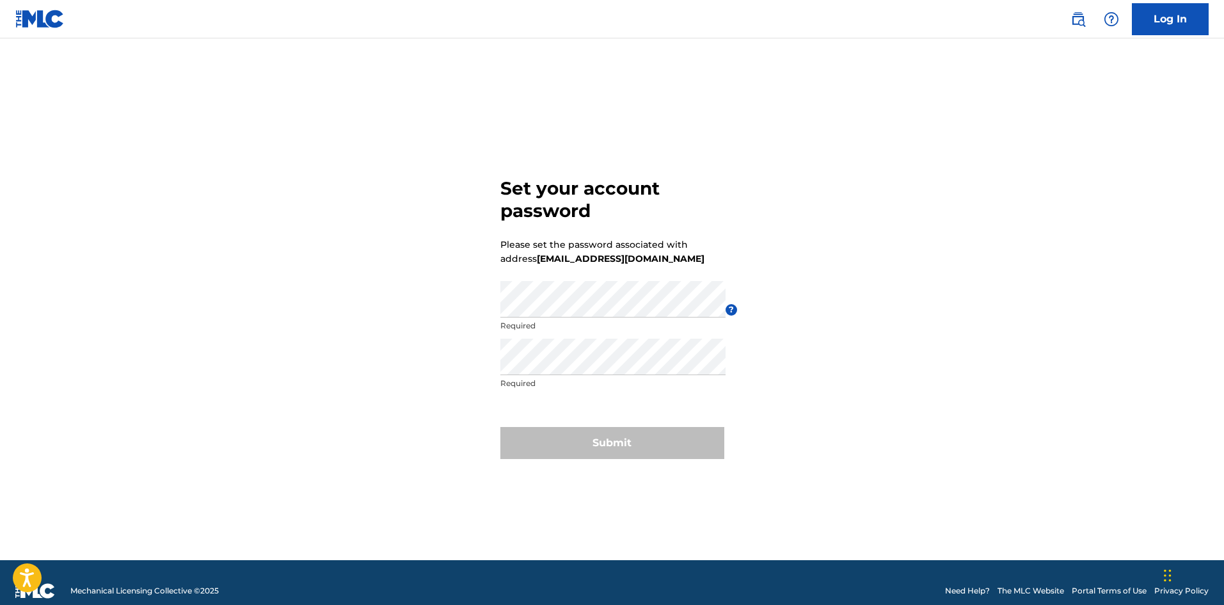
click at [463, 300] on div "Set your account password Please set the password associated with address bandh…" at bounding box center [612, 314] width 896 height 489
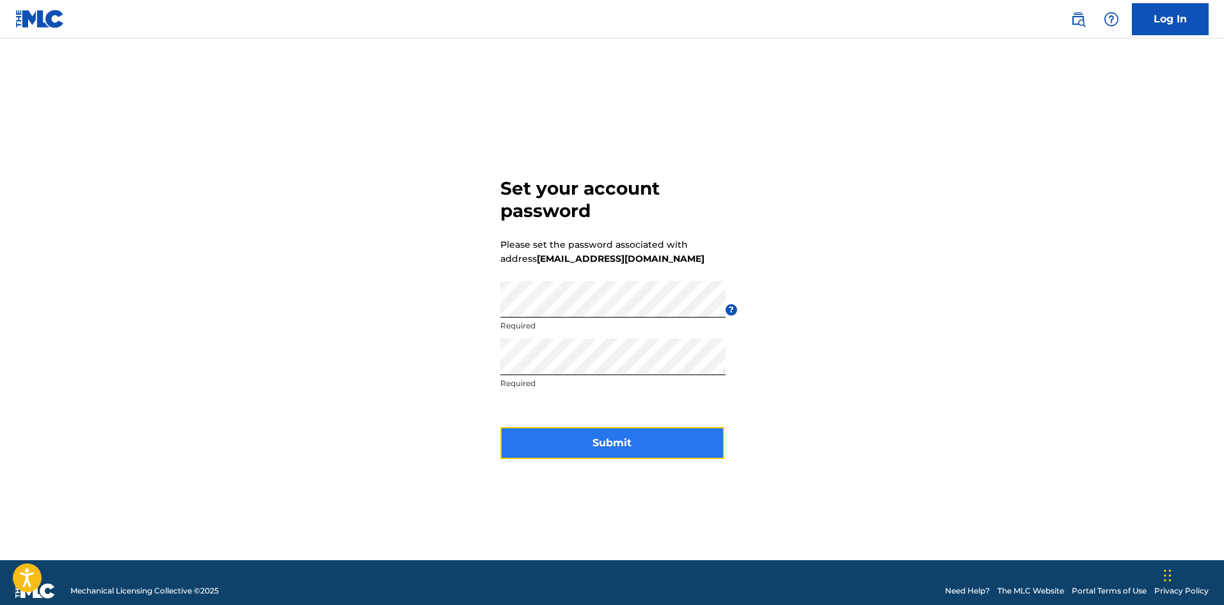
click at [645, 441] on button "Submit" at bounding box center [612, 443] width 224 height 32
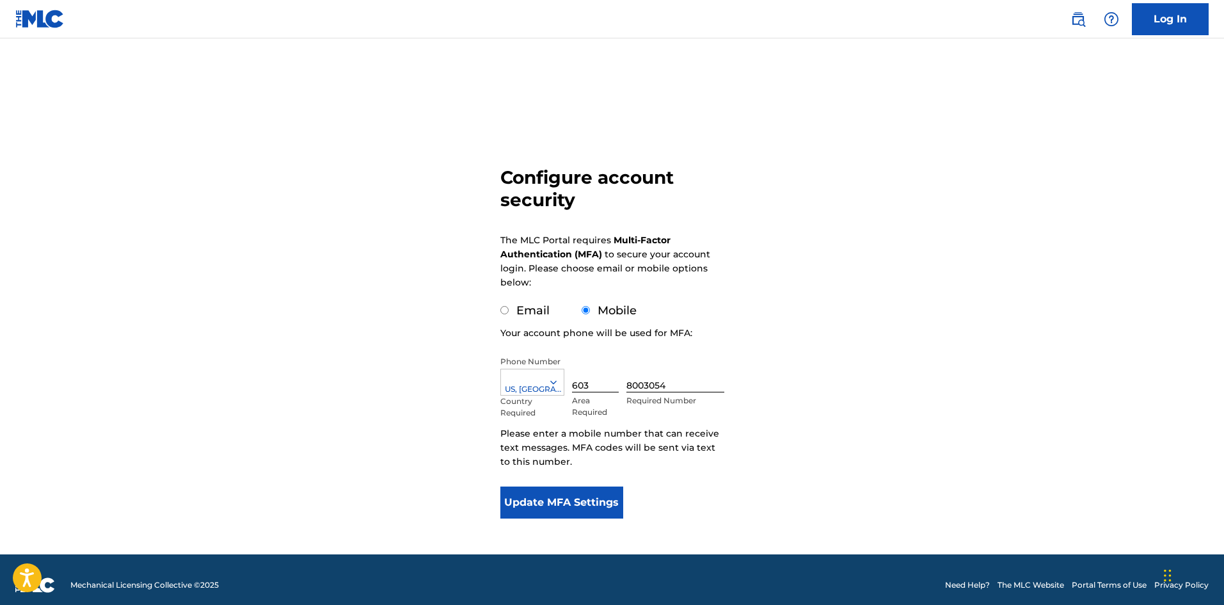
click at [875, 325] on div "Configure account security The MLC Portal requires Multi-Factor Authentication …" at bounding box center [612, 312] width 896 height 484
click at [573, 501] on button "Update MFA Settings" at bounding box center [561, 502] width 123 height 32
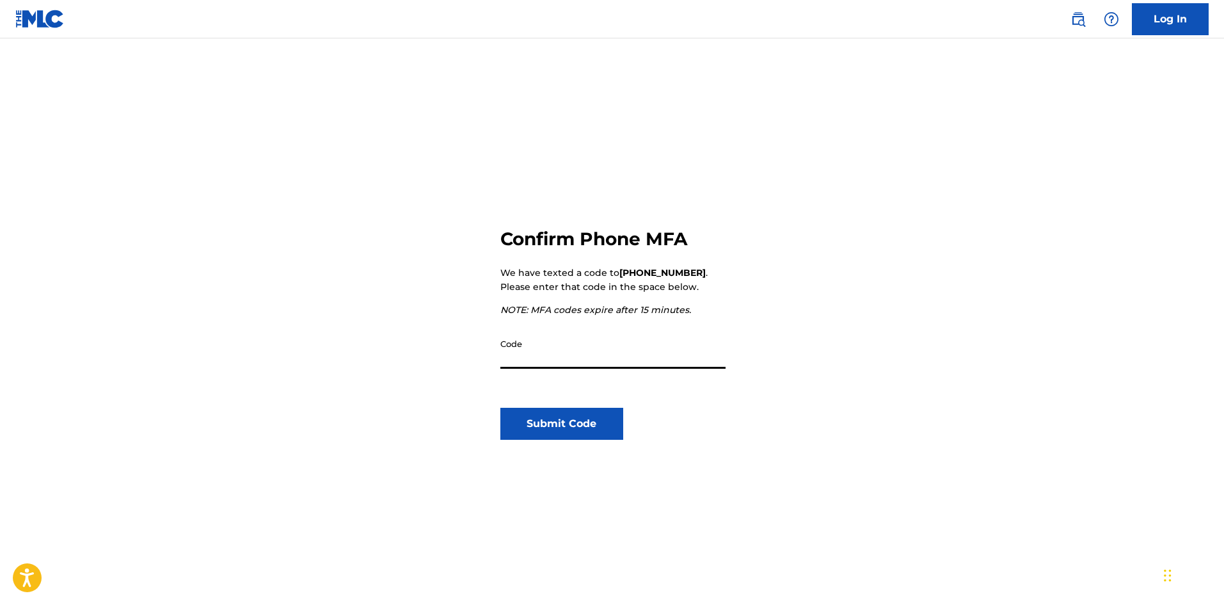
click at [562, 363] on input "Code" at bounding box center [612, 350] width 225 height 36
type input "995464"
click at [546, 422] on button "Submit Code" at bounding box center [561, 424] width 123 height 32
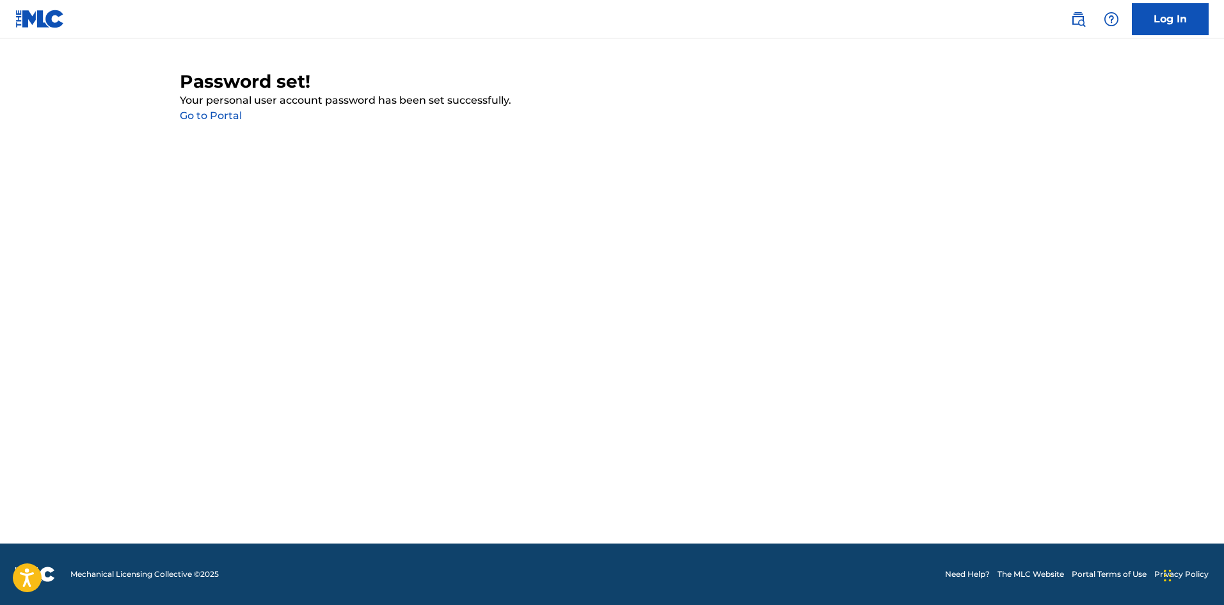
click at [219, 116] on link "Go to Portal" at bounding box center [211, 115] width 62 height 12
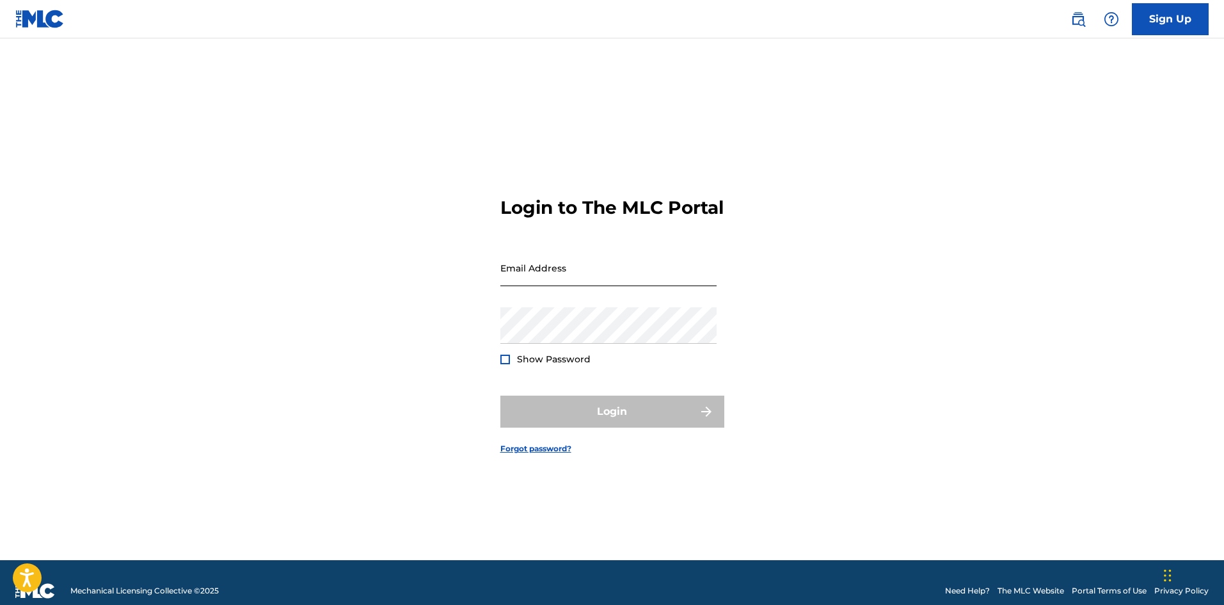
click at [520, 271] on input "Email Address" at bounding box center [608, 268] width 216 height 36
type input "[EMAIL_ADDRESS][DOMAIN_NAME]"
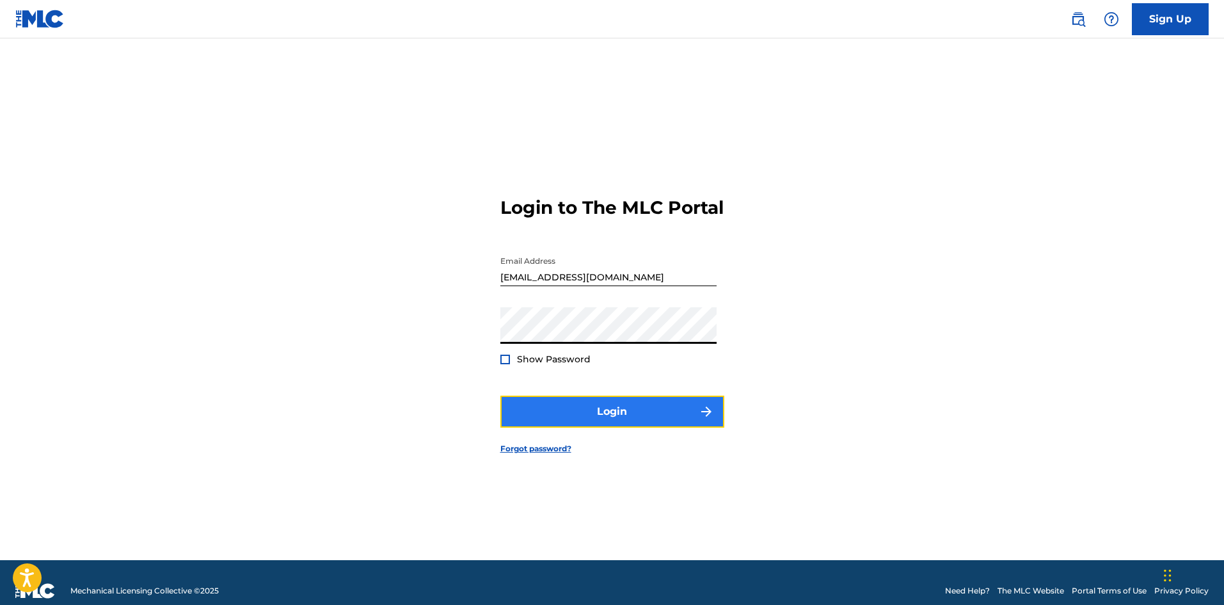
click at [607, 427] on button "Login" at bounding box center [612, 411] width 224 height 32
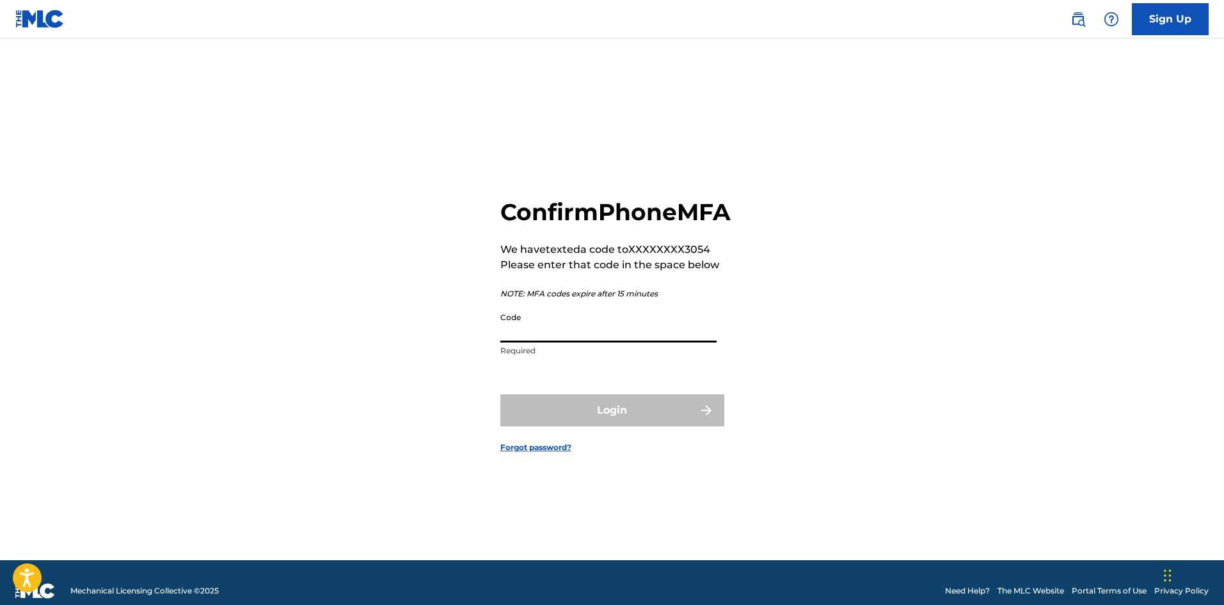
click at [571, 342] on input "Code" at bounding box center [608, 324] width 216 height 36
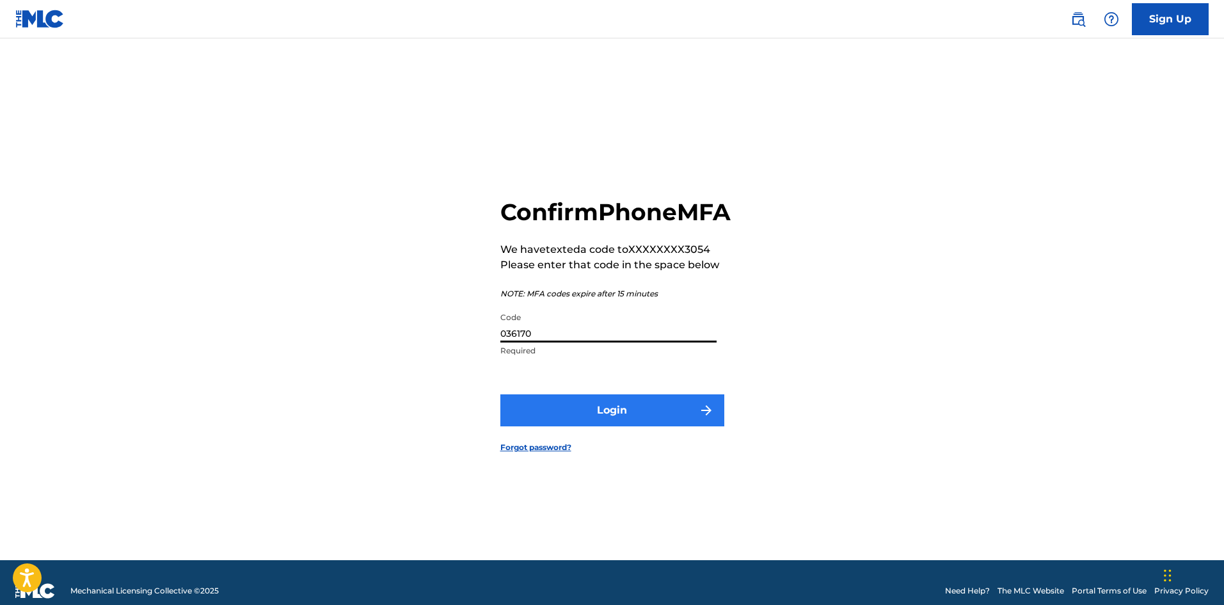
type input "036170"
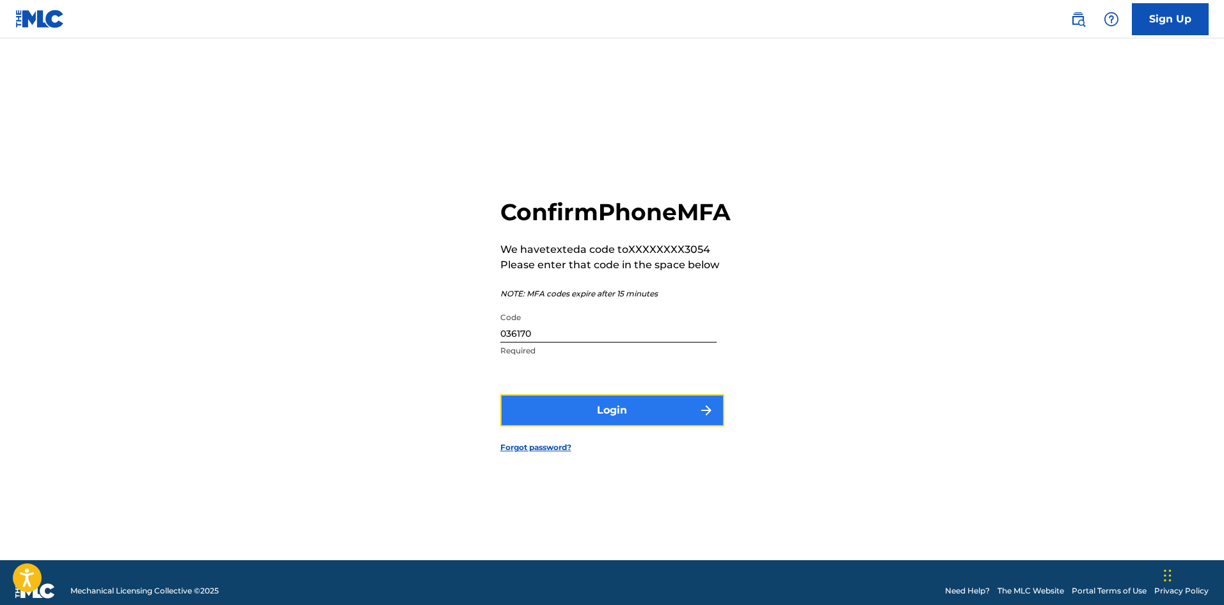
click at [621, 423] on button "Login" at bounding box center [612, 410] width 224 height 32
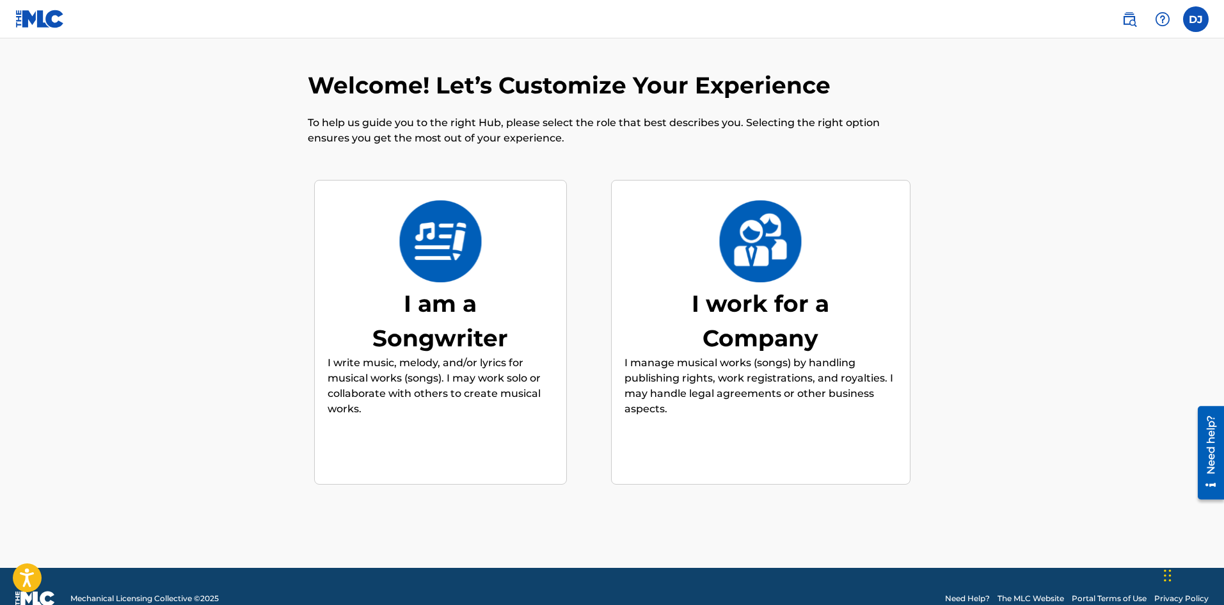
click at [452, 273] on img at bounding box center [441, 241] width 84 height 82
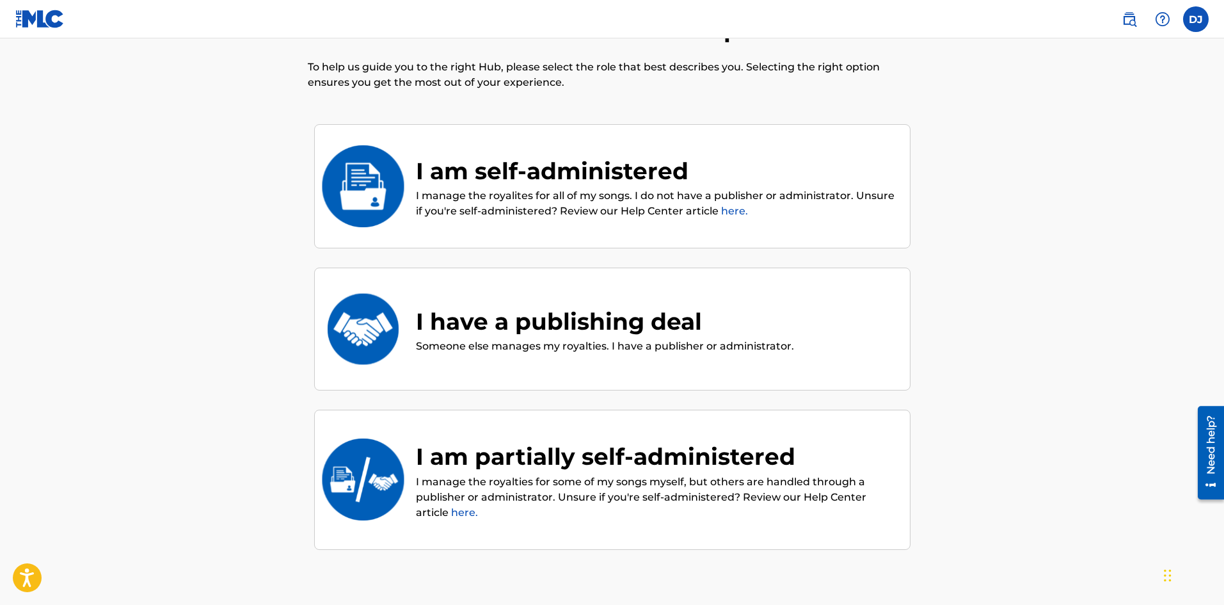
scroll to position [58, 0]
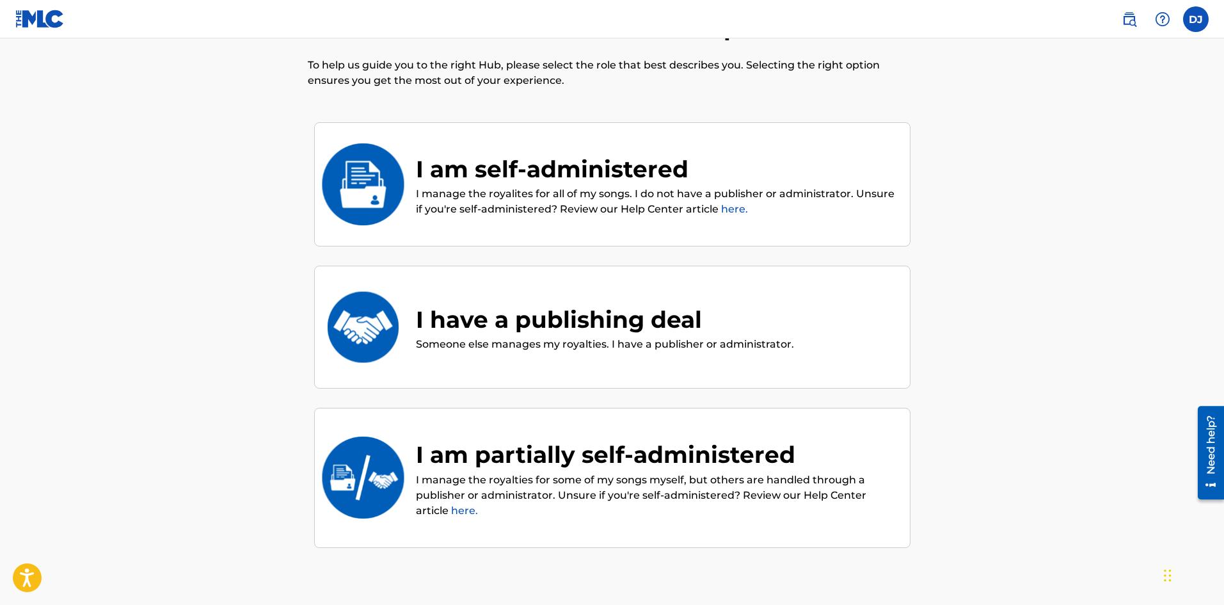
click at [517, 194] on p "I manage the royalites for all of my songs. I do not have a publisher or admini…" at bounding box center [656, 201] width 481 height 31
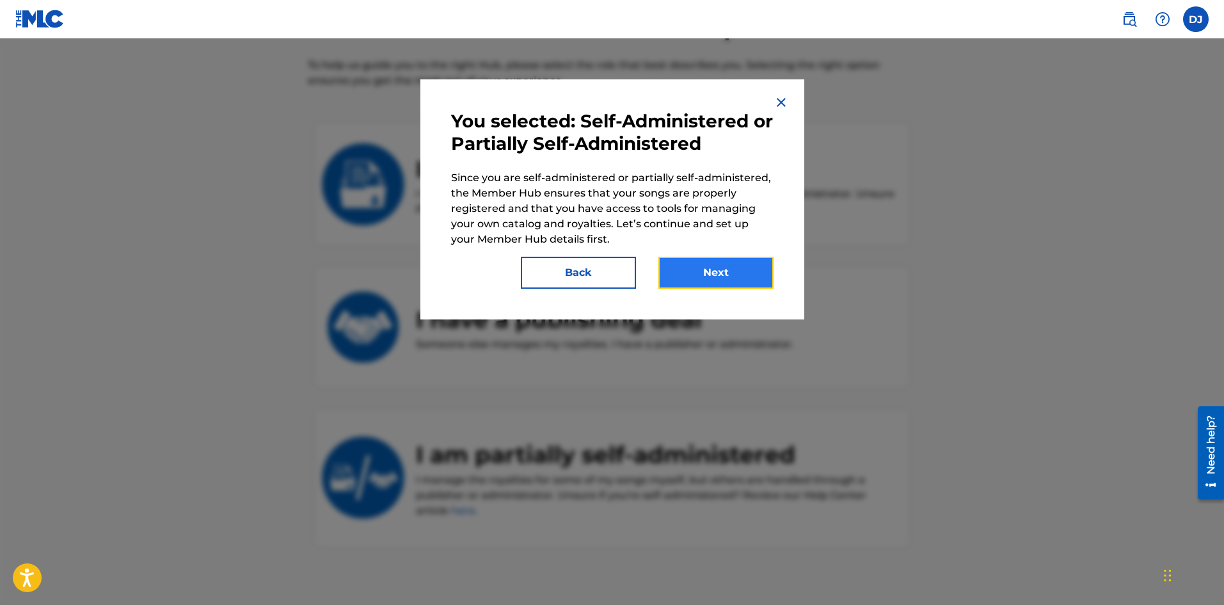
click at [729, 274] on button "Next" at bounding box center [715, 273] width 115 height 32
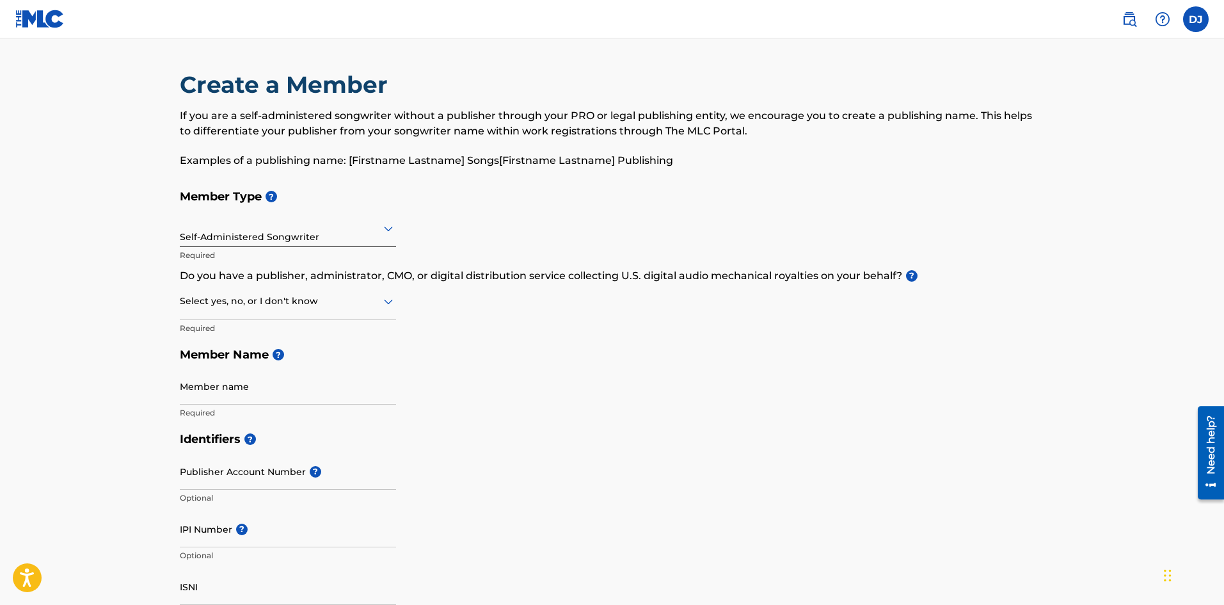
click at [347, 226] on div at bounding box center [288, 228] width 216 height 16
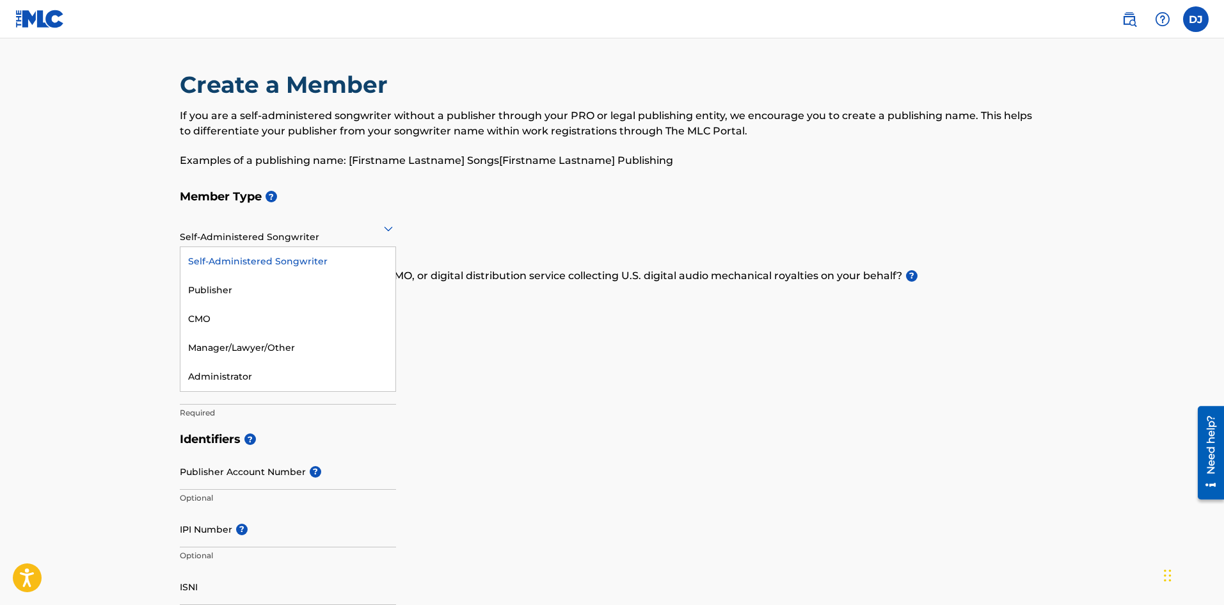
click at [347, 226] on div at bounding box center [288, 228] width 216 height 16
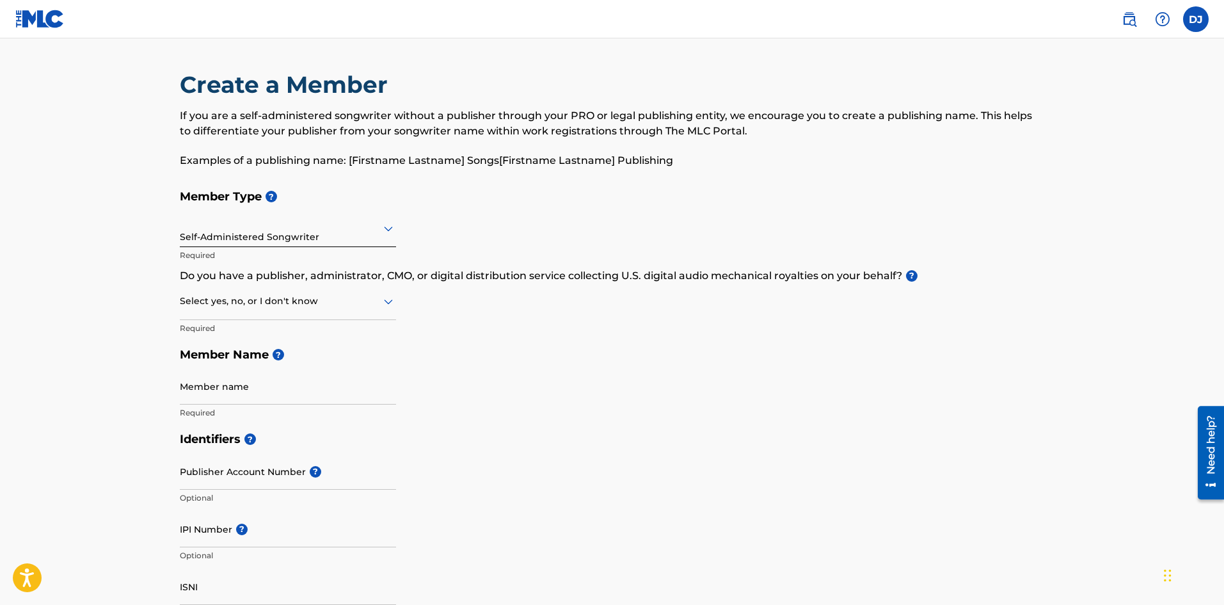
click at [379, 302] on div at bounding box center [288, 301] width 216 height 16
click at [319, 379] on div "I don't know" at bounding box center [287, 391] width 215 height 29
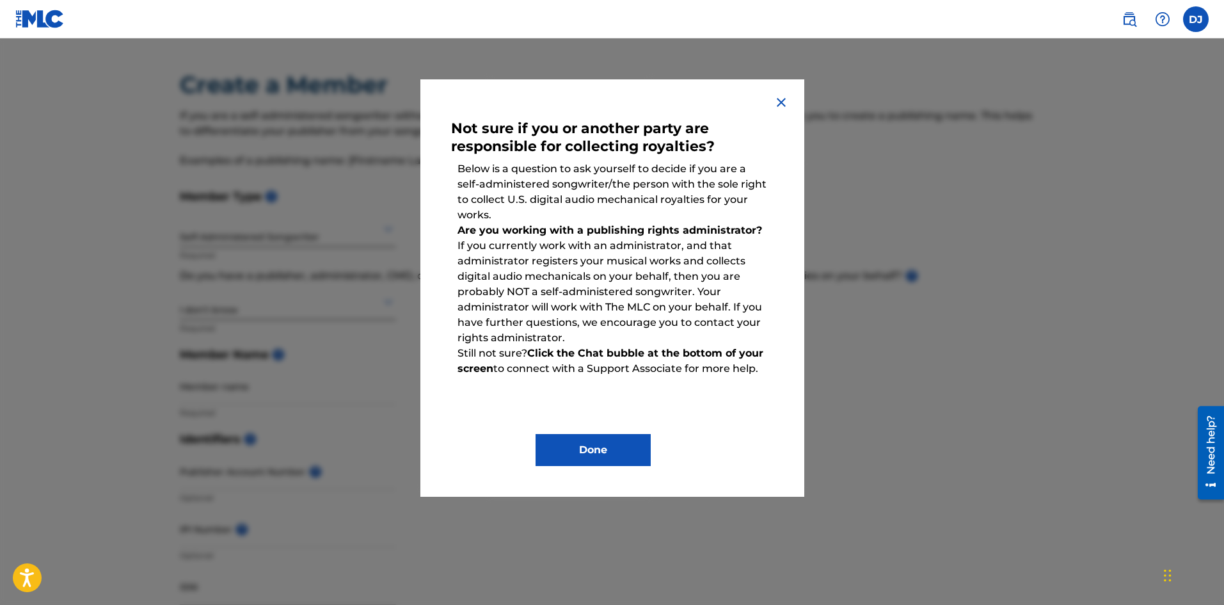
scroll to position [64, 0]
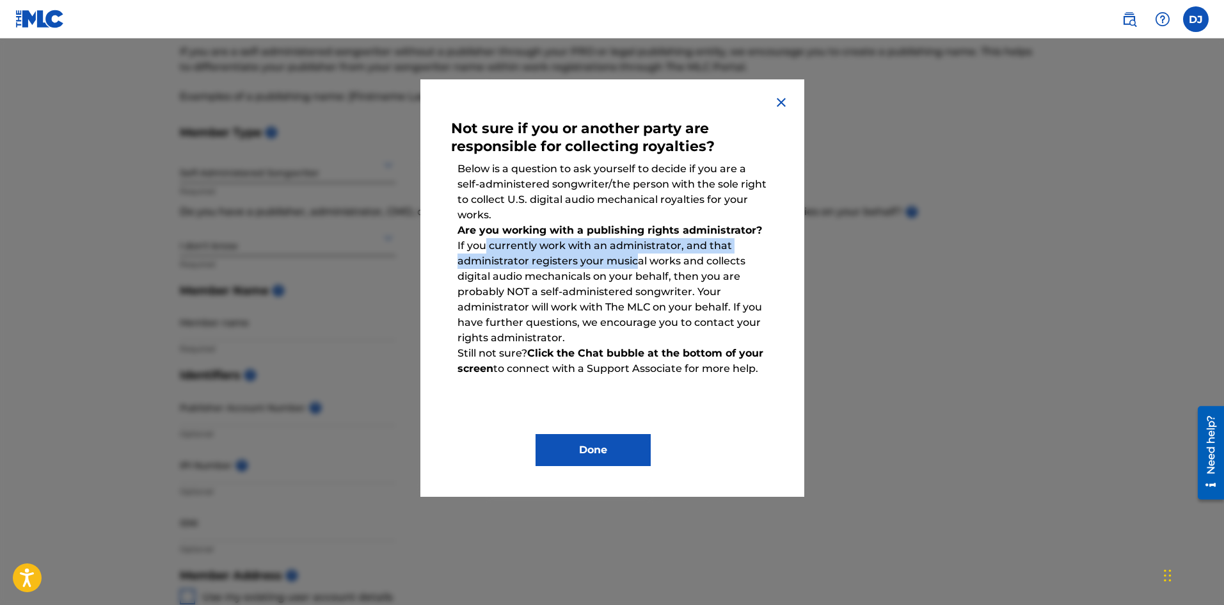
drag, startPoint x: 506, startPoint y: 245, endPoint x: 638, endPoint y: 258, distance: 132.5
click at [638, 258] on p "Are you working with a publishing rights administrator? If you currently work w…" at bounding box center [612, 284] width 322 height 136
drag, startPoint x: 588, startPoint y: 228, endPoint x: 752, endPoint y: 230, distance: 163.8
click at [752, 230] on strong "Are you working with a publishing rights administrator?" at bounding box center [609, 230] width 305 height 12
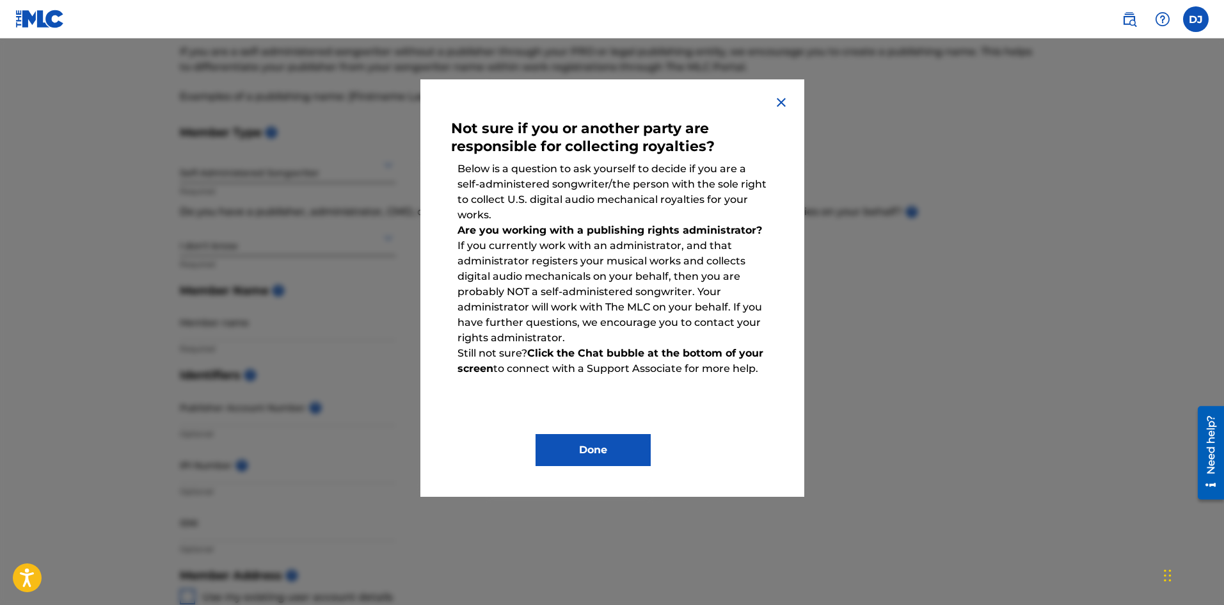
click at [781, 93] on div "Not sure if you or another party are responsible for collecting royalties? Belo…" at bounding box center [612, 287] width 384 height 417
click at [781, 100] on img at bounding box center [781, 102] width 15 height 15
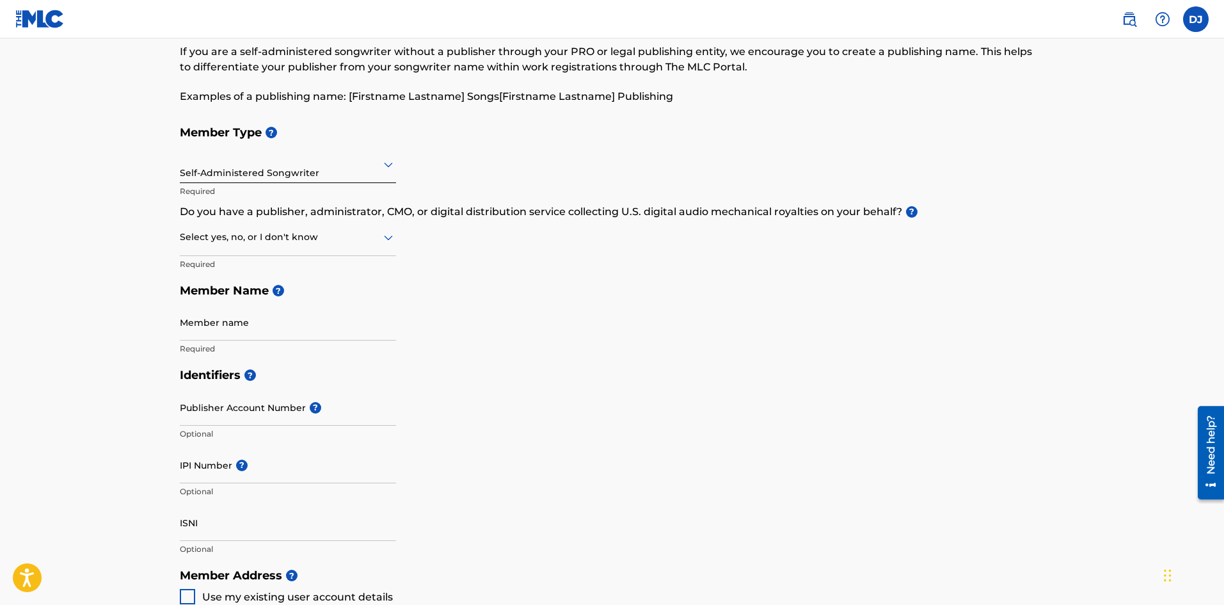
click at [341, 246] on div "Select yes, no, or I don't know" at bounding box center [288, 237] width 216 height 36
click at [307, 276] on div "Yes" at bounding box center [287, 270] width 215 height 29
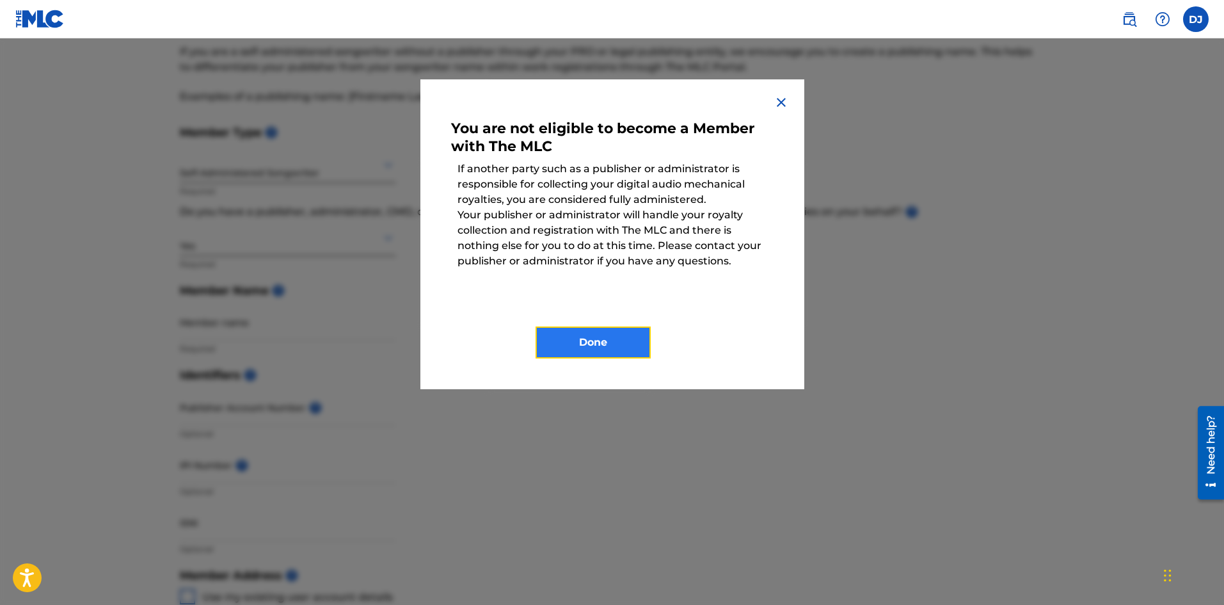
click at [623, 341] on button "Done" at bounding box center [593, 342] width 115 height 32
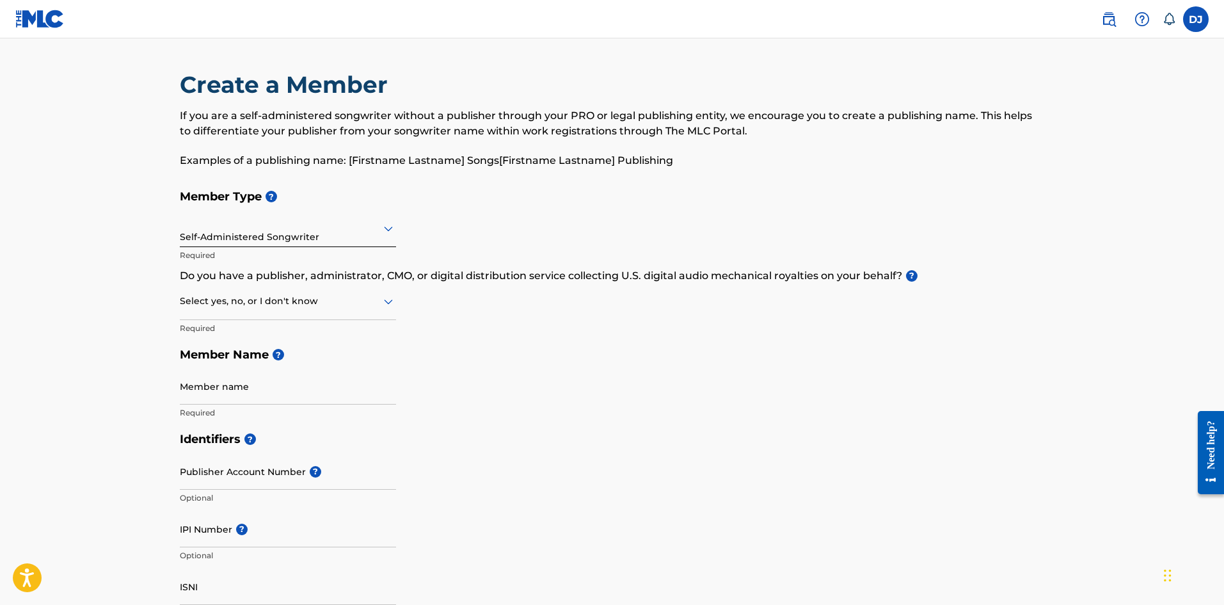
click at [315, 274] on p "Do you have a publisher, administrator, CMO, or digital distribution service co…" at bounding box center [612, 275] width 865 height 15
click at [316, 274] on p "Do you have a publisher, administrator, CMO, or digital distribution service co…" at bounding box center [612, 275] width 865 height 15
click at [418, 280] on p "Do you have a publisher, administrator, CMO, or digital distribution service co…" at bounding box center [612, 275] width 865 height 15
click at [391, 276] on p "Do you have a publisher, administrator, CMO, or digital distribution service co…" at bounding box center [612, 275] width 865 height 15
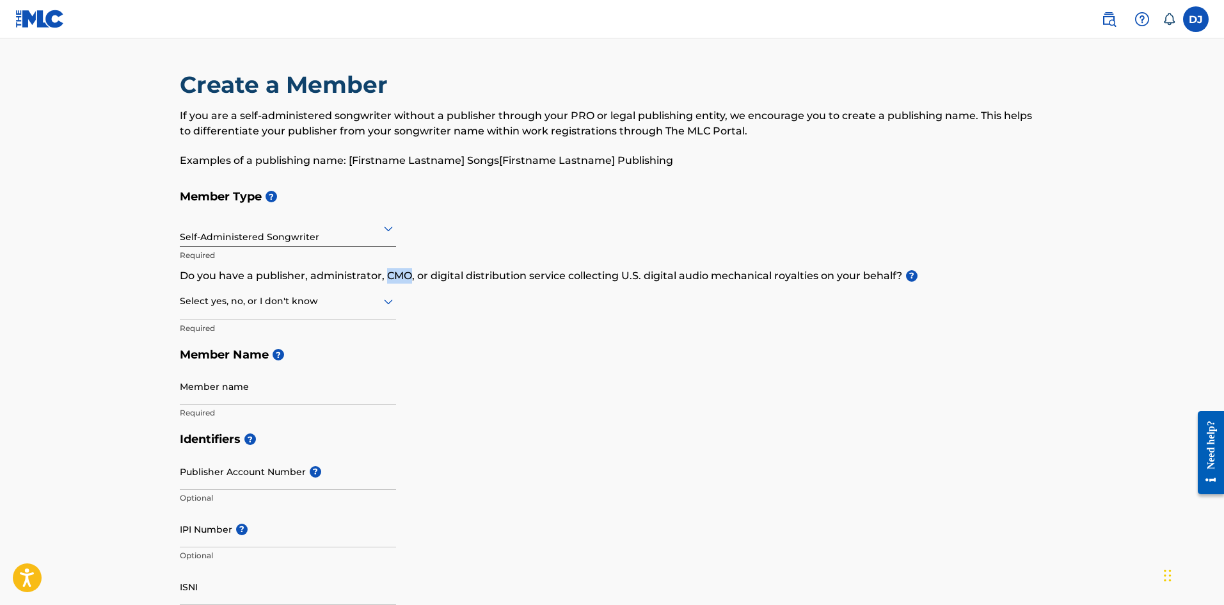
click at [391, 276] on p "Do you have a publisher, administrator, CMO, or digital distribution service co…" at bounding box center [612, 275] width 865 height 15
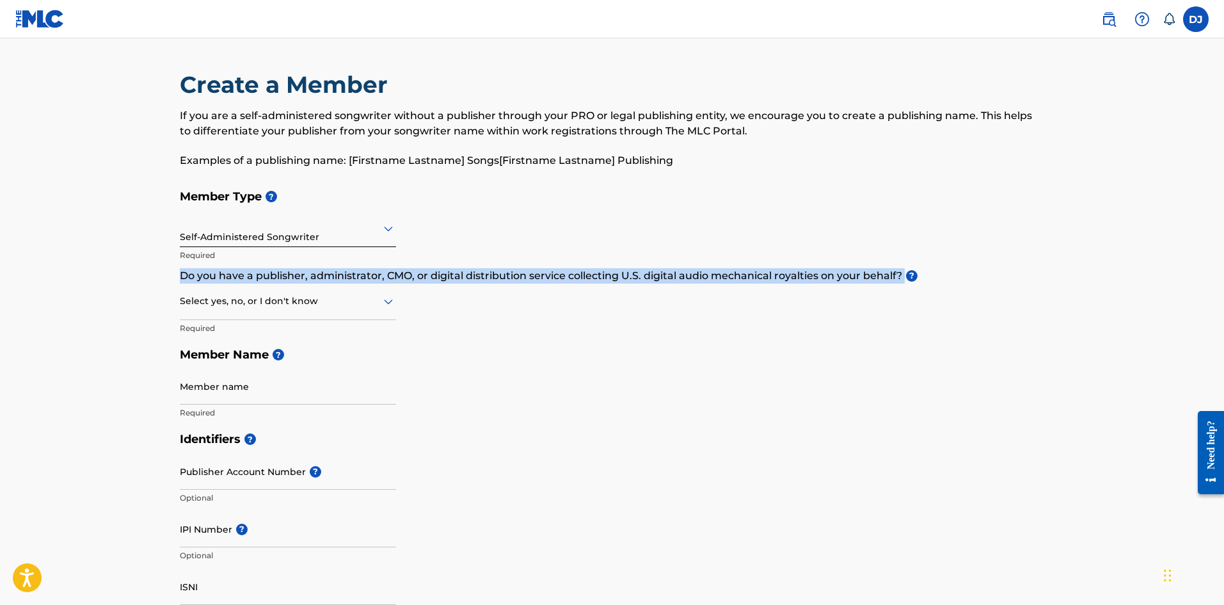
click at [391, 276] on p "Do you have a publisher, administrator, CMO, or digital distribution service co…" at bounding box center [612, 275] width 865 height 15
click at [435, 274] on p "Do you have a publisher, administrator, CMO, or digital distribution service co…" at bounding box center [612, 275] width 865 height 15
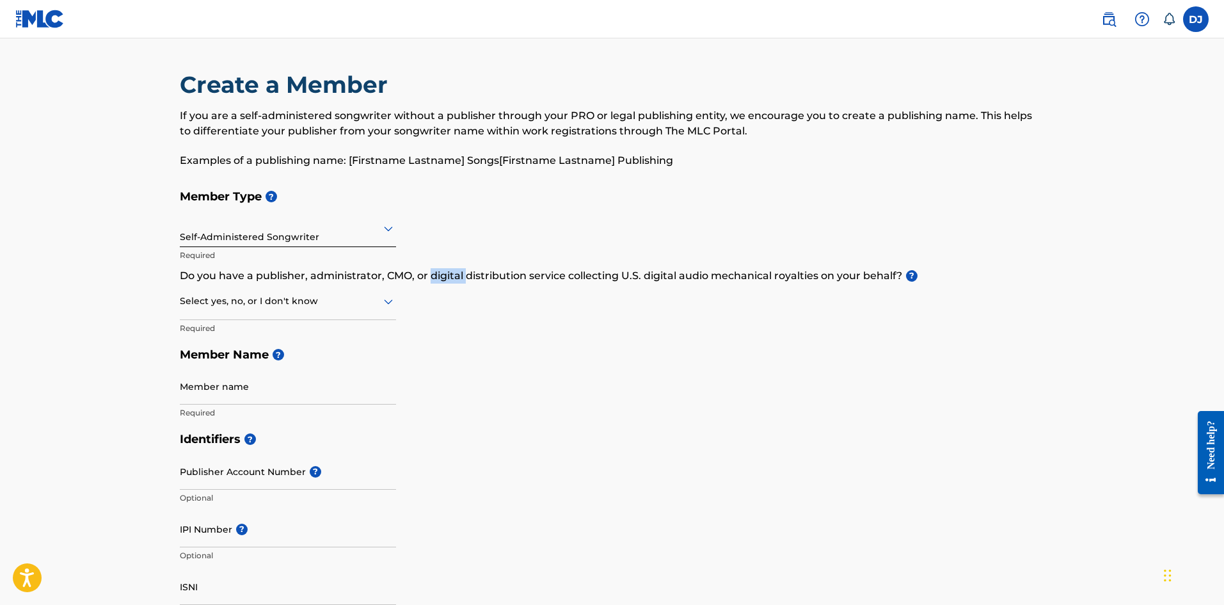
click at [435, 274] on p "Do you have a publisher, administrator, CMO, or digital distribution service co…" at bounding box center [612, 275] width 865 height 15
click at [426, 274] on p "Do you have a publisher, administrator, CMO, or digital distribution service co…" at bounding box center [612, 275] width 865 height 15
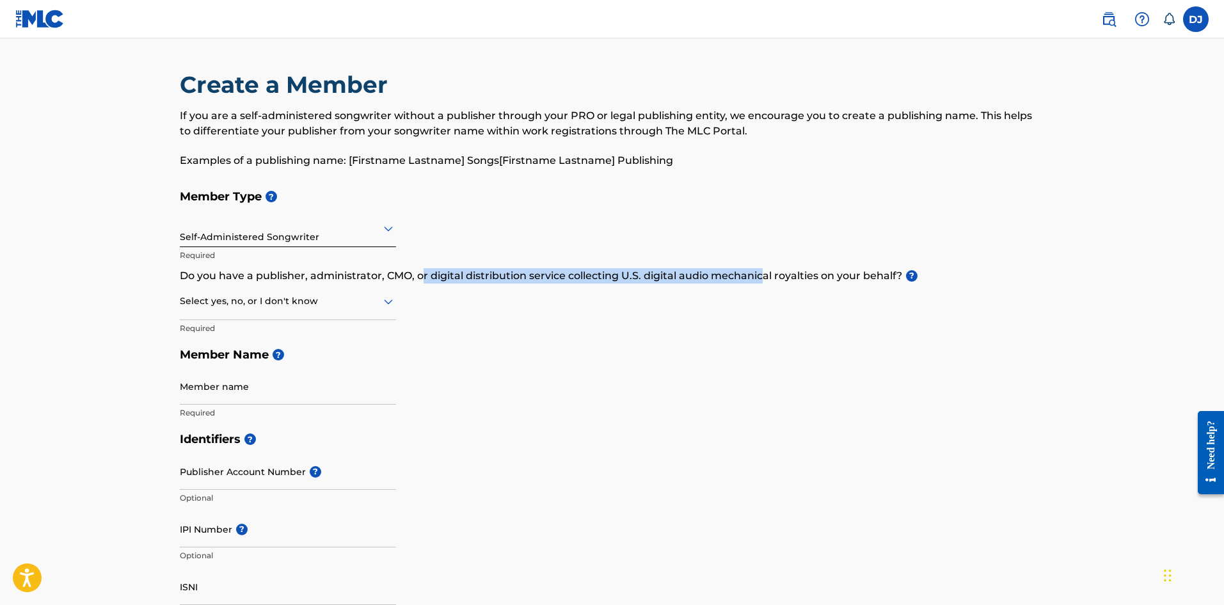
drag, startPoint x: 423, startPoint y: 274, endPoint x: 761, endPoint y: 279, distance: 338.5
click at [761, 279] on p "Do you have a publisher, administrator, CMO, or digital distribution service co…" at bounding box center [612, 275] width 865 height 15
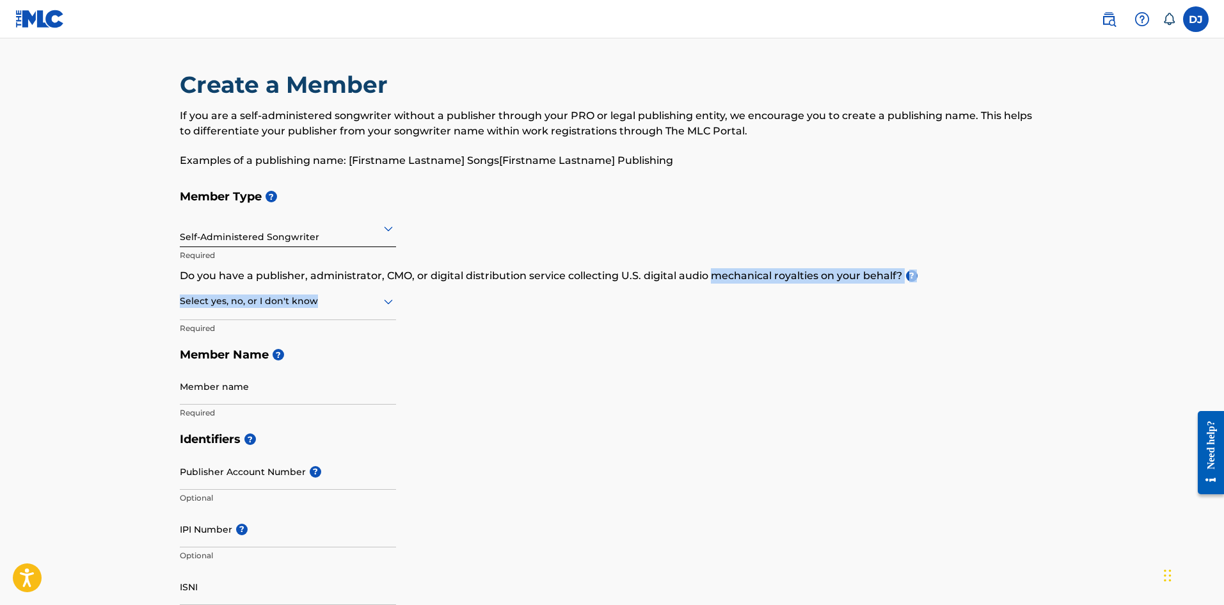
drag, startPoint x: 766, startPoint y: 280, endPoint x: 828, endPoint y: 292, distance: 62.7
click at [828, 292] on div "Member Type ? Self-Administered Songwriter Required Do you have a publisher, ad…" at bounding box center [612, 304] width 865 height 242
